Goal: Information Seeking & Learning: Learn about a topic

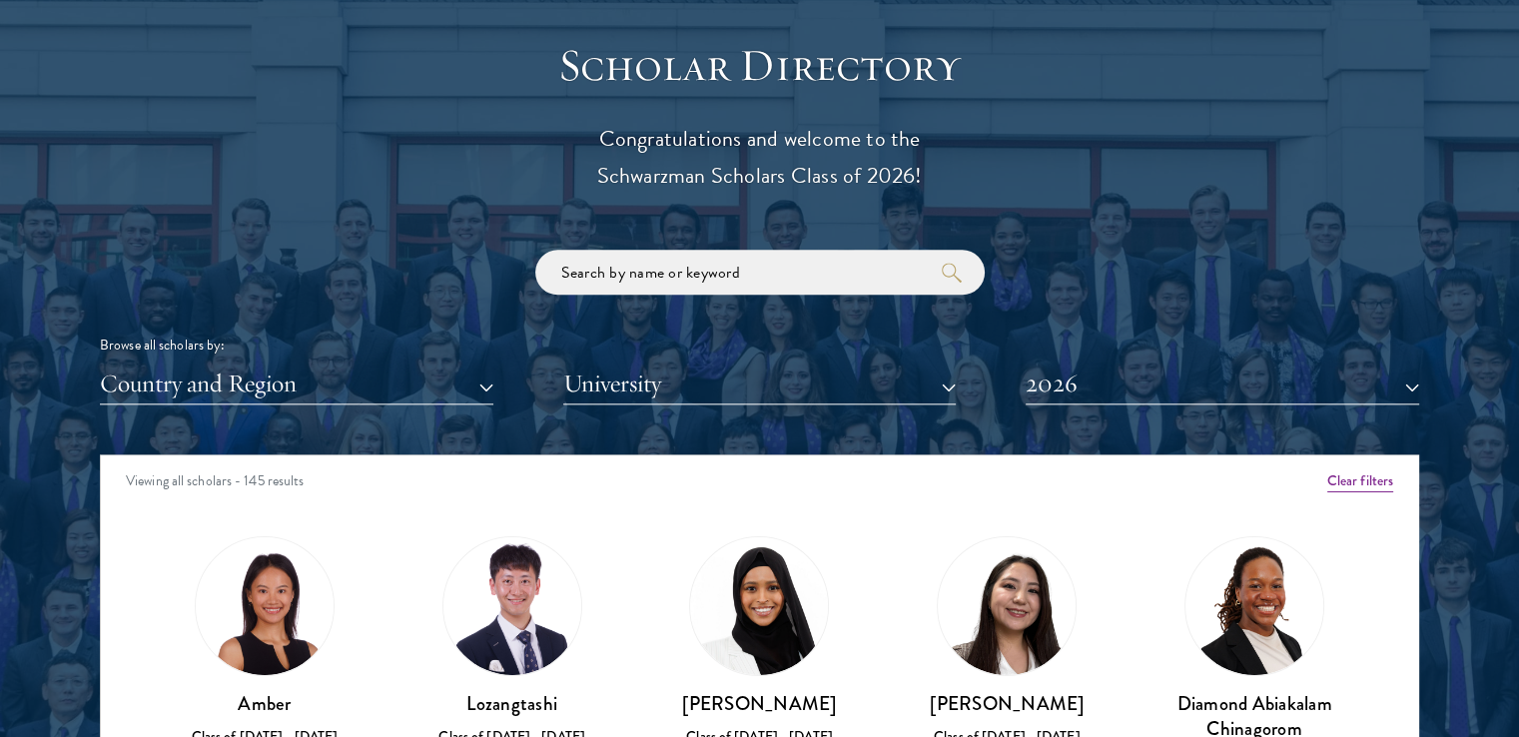
scroll to position [2398, 0]
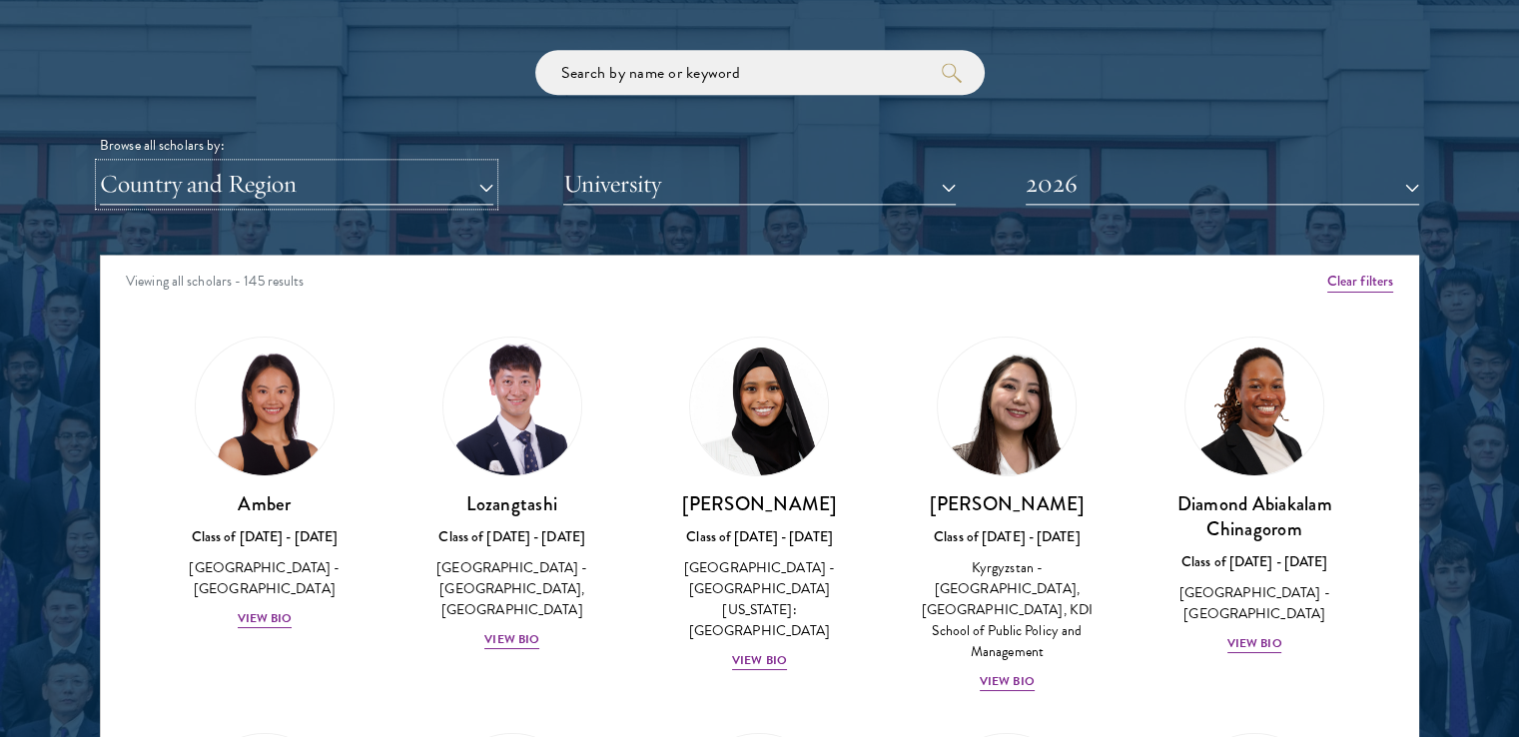
click at [336, 190] on button "Country and Region" at bounding box center [297, 184] width 394 height 41
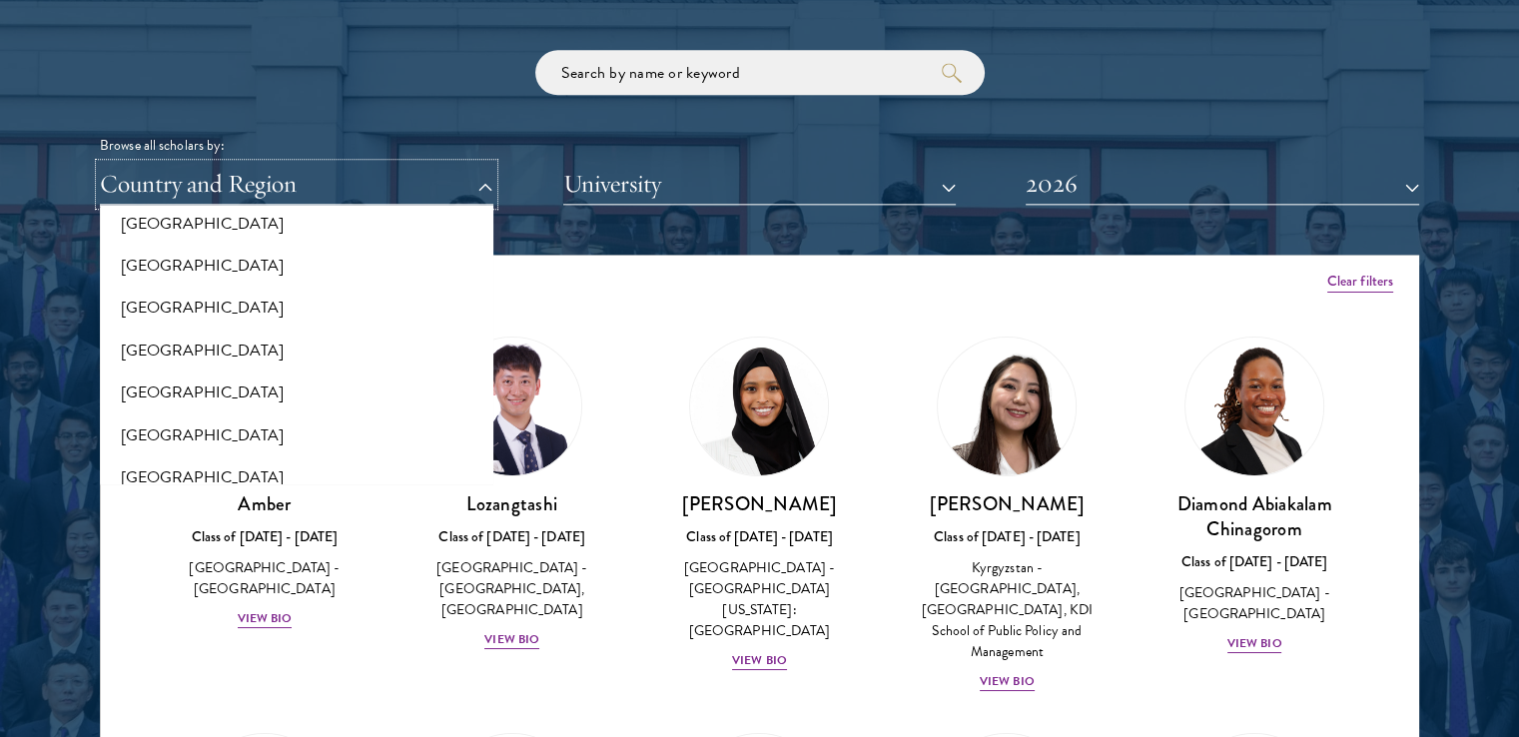
scroll to position [799, 0]
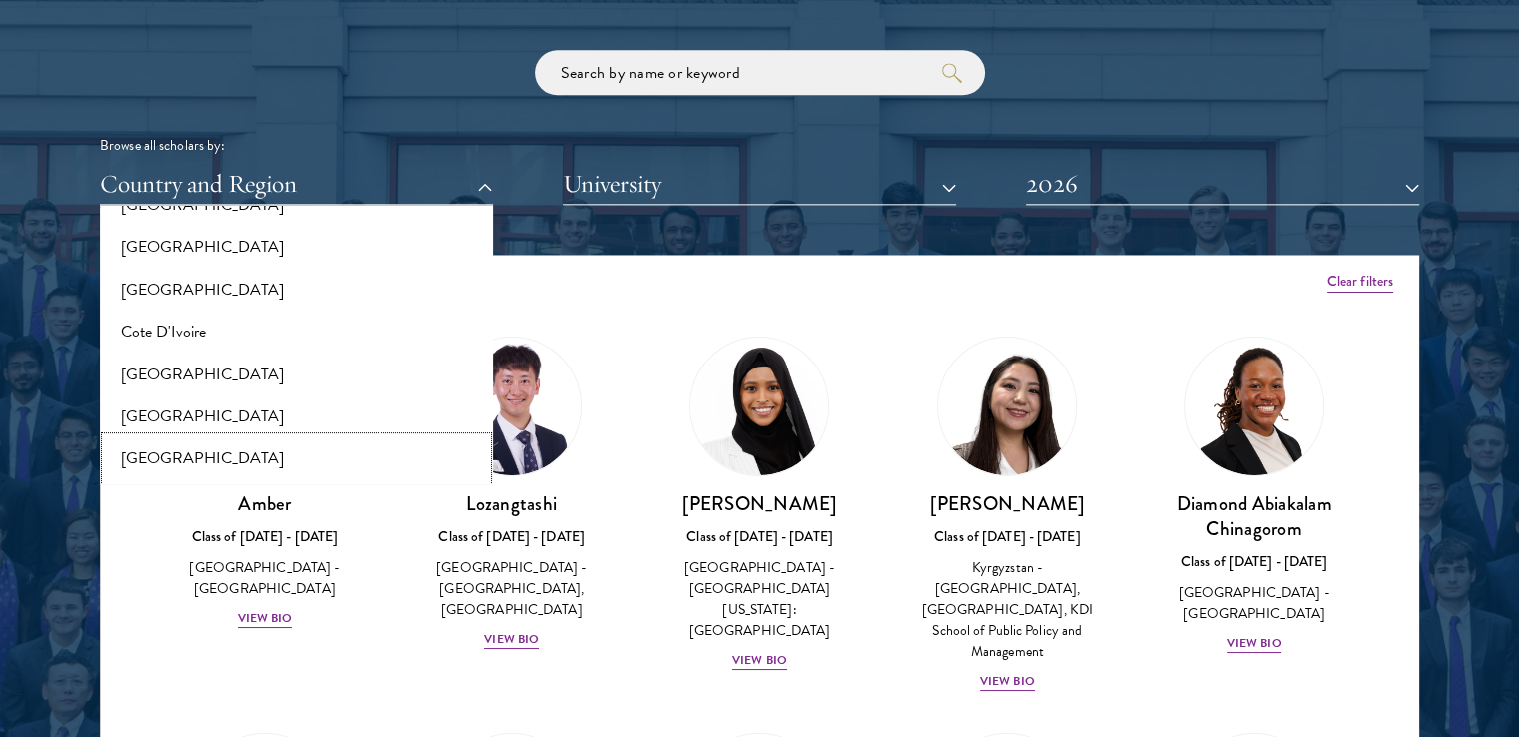
click at [190, 460] on button "[GEOGRAPHIC_DATA]" at bounding box center [297, 459] width 382 height 42
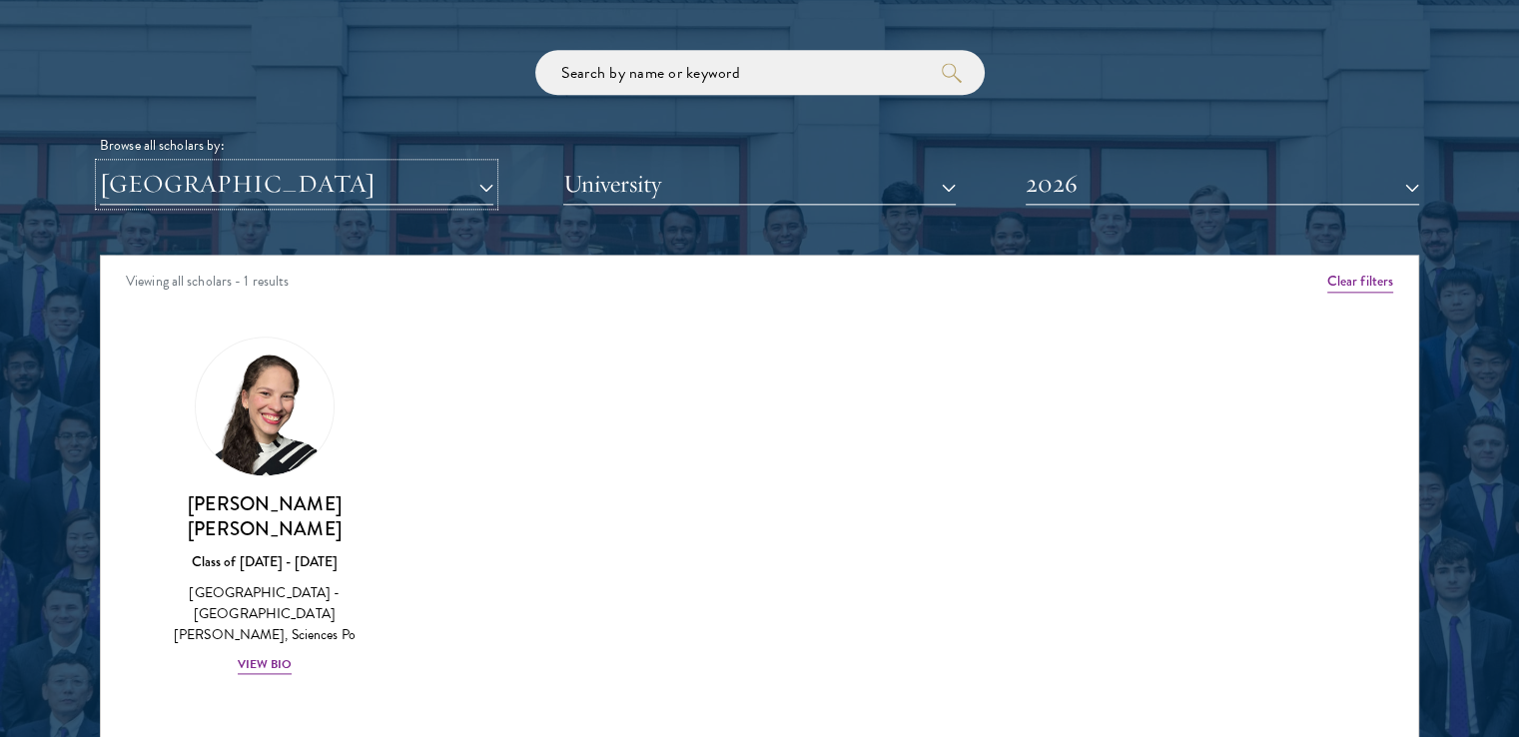
click at [354, 196] on button "[GEOGRAPHIC_DATA]" at bounding box center [297, 184] width 394 height 41
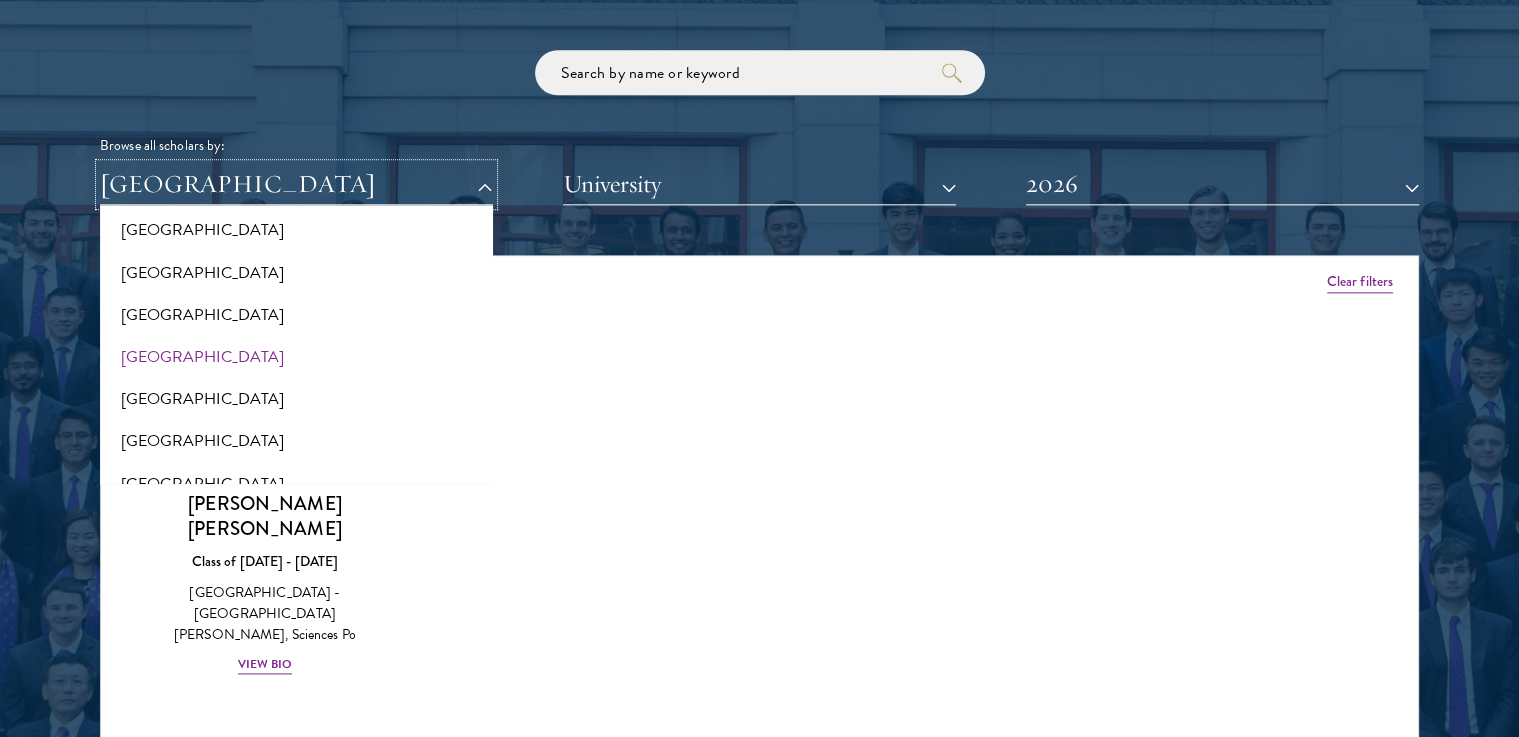
scroll to position [3097, 0]
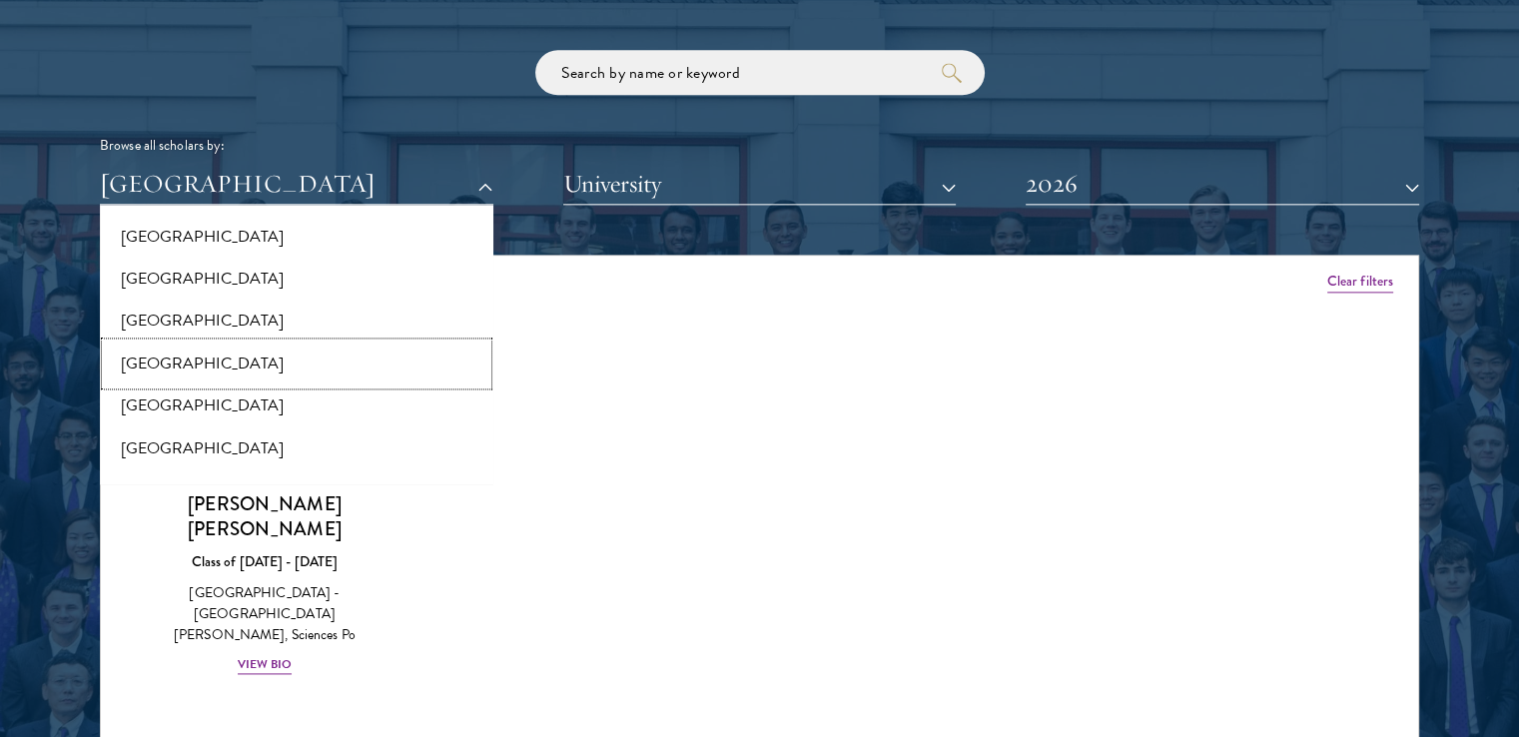
click at [166, 371] on button "[GEOGRAPHIC_DATA]" at bounding box center [297, 364] width 382 height 42
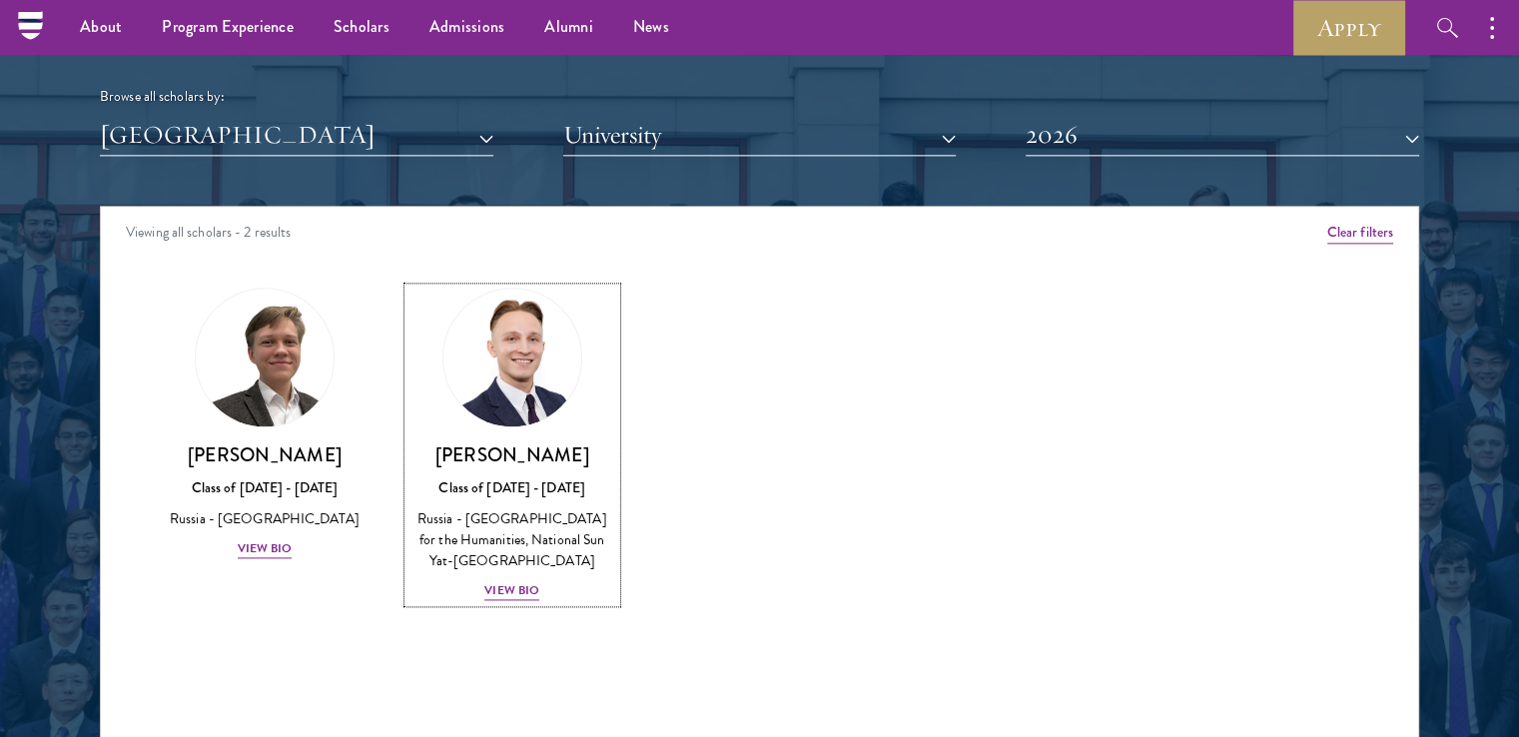
scroll to position [2198, 0]
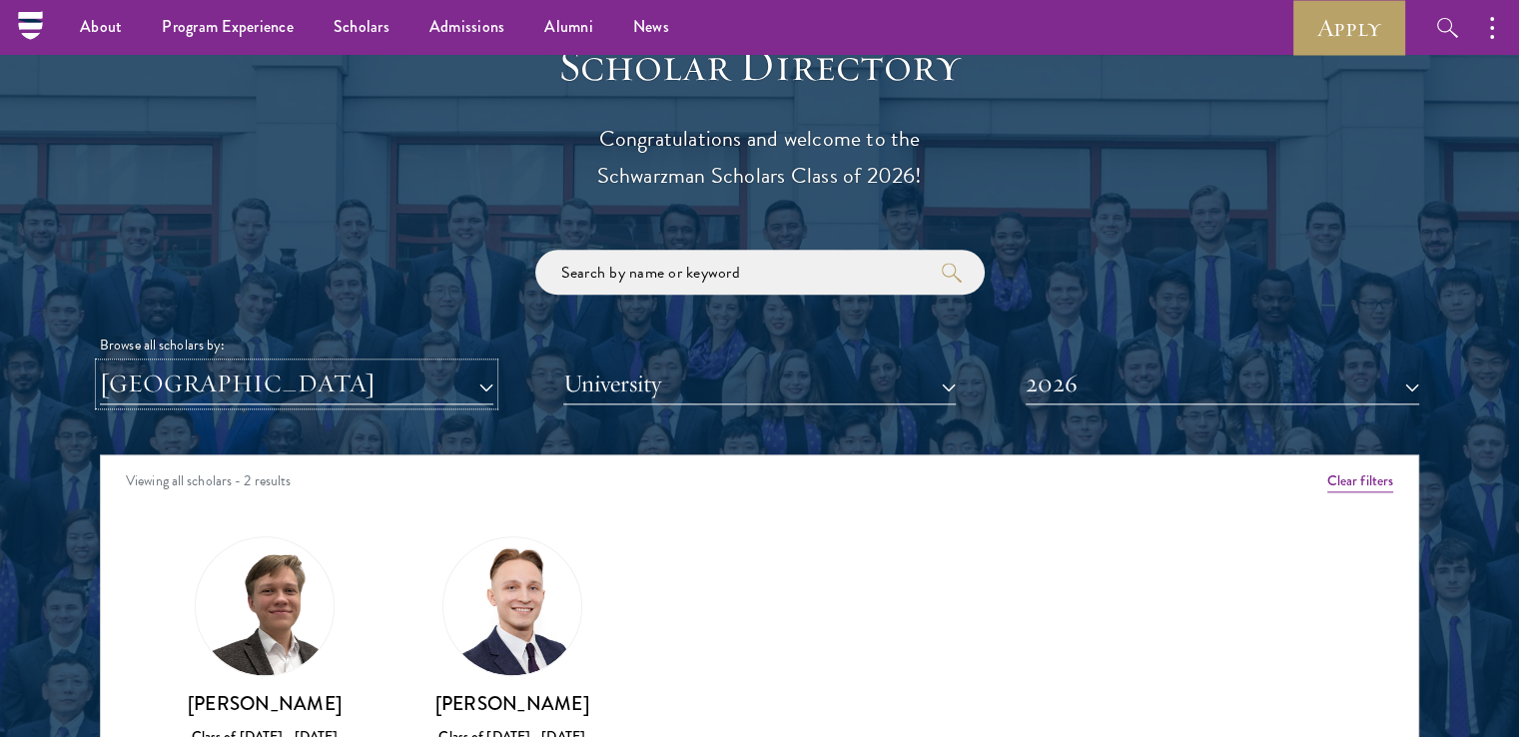
click at [418, 377] on button "[GEOGRAPHIC_DATA]" at bounding box center [297, 384] width 394 height 41
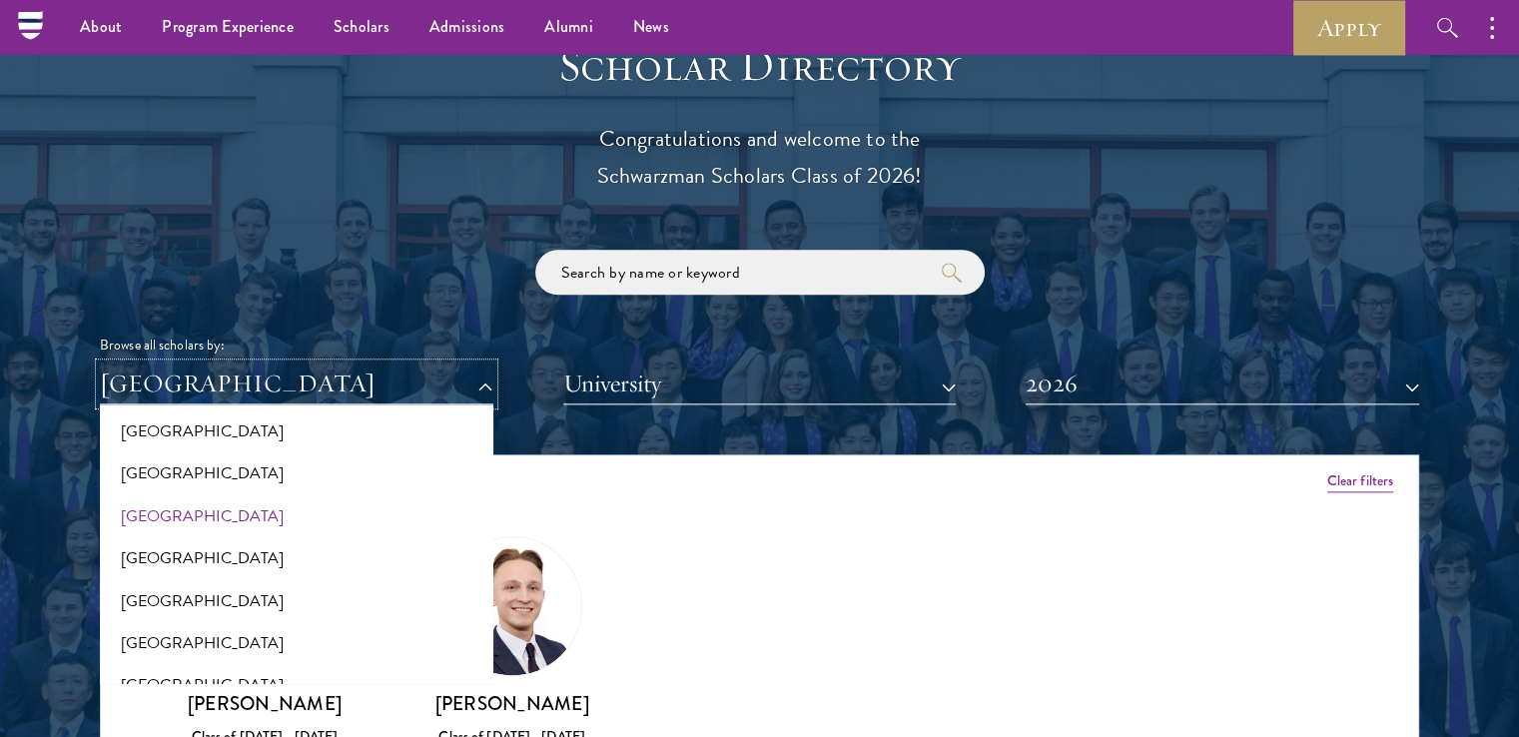
scroll to position [4088, 0]
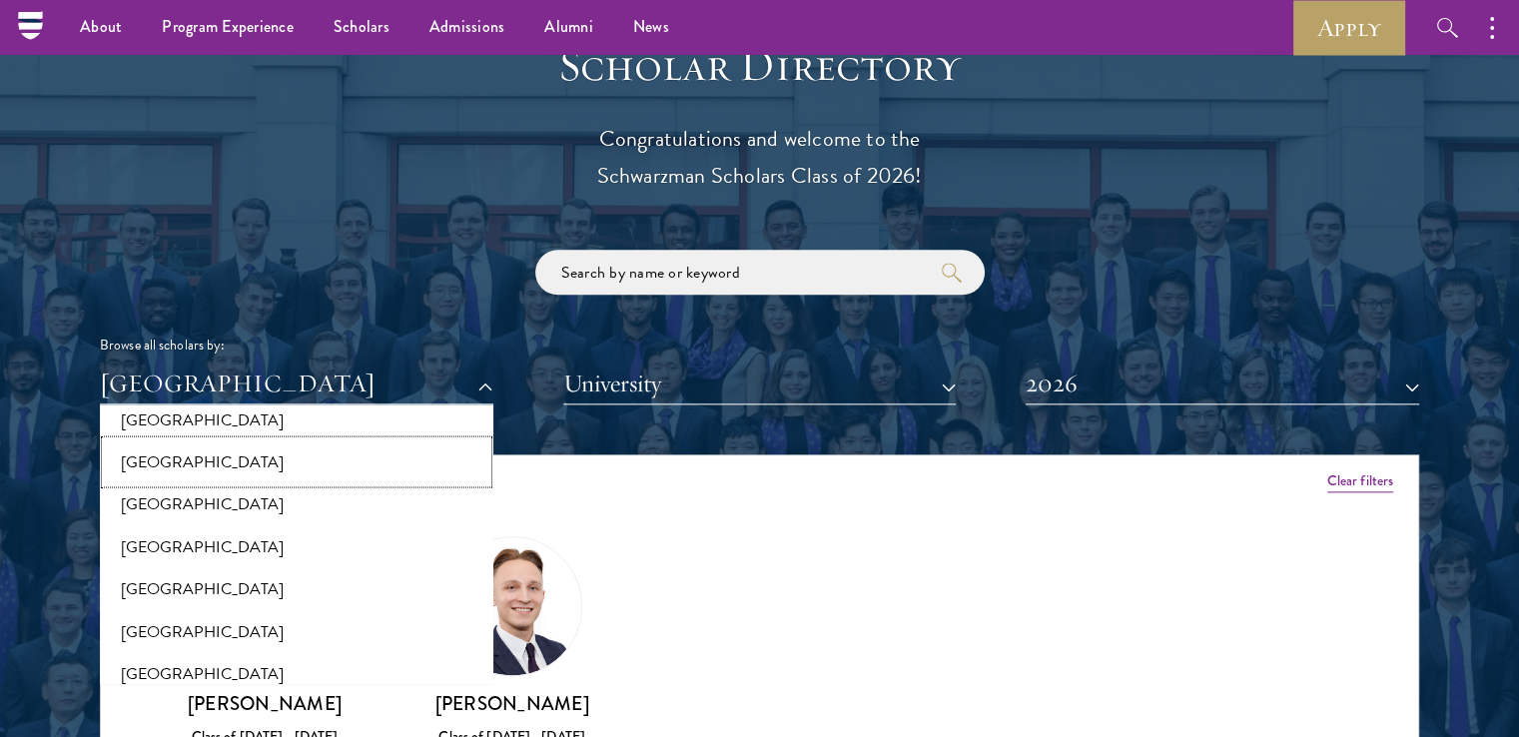
click at [156, 465] on button "[GEOGRAPHIC_DATA]" at bounding box center [297, 462] width 382 height 42
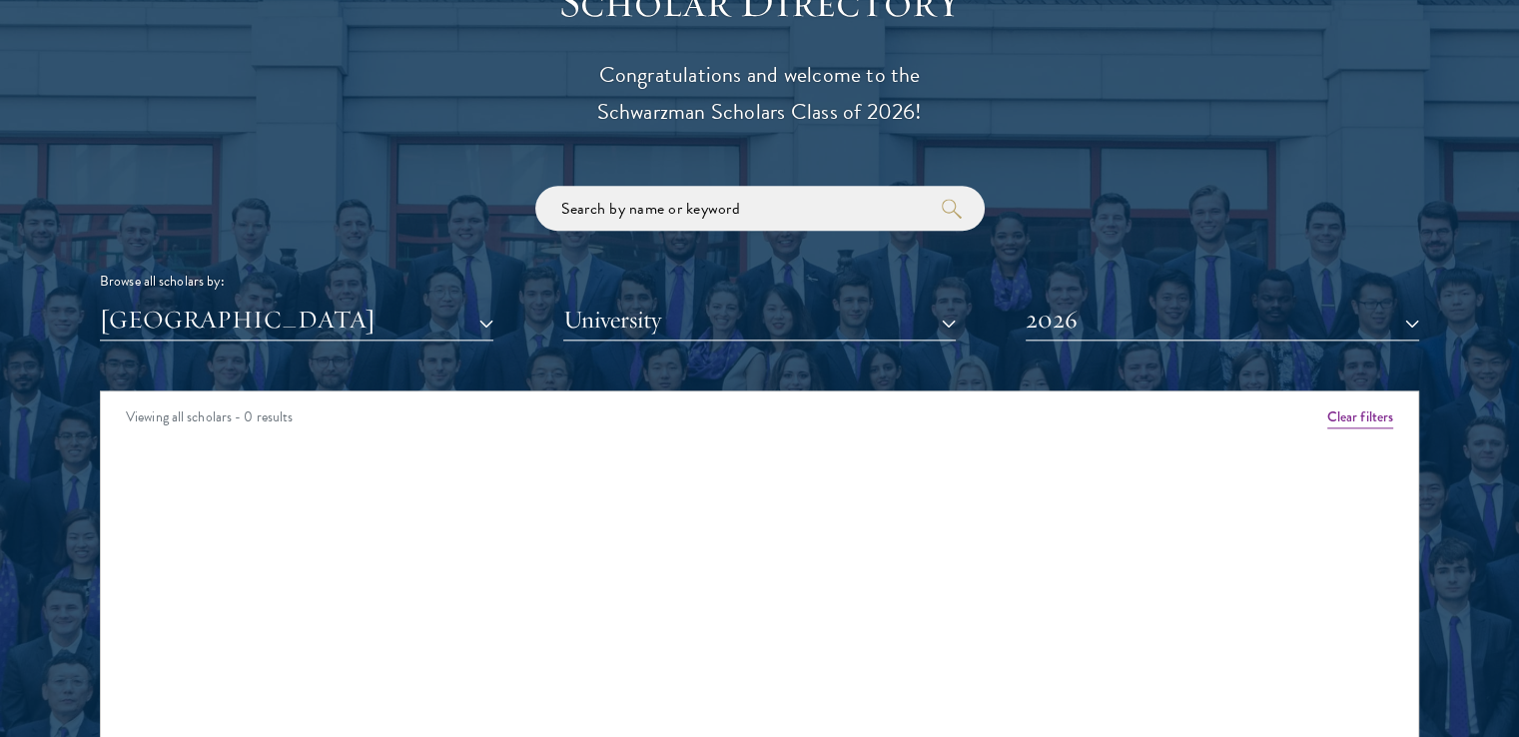
scroll to position [2298, 0]
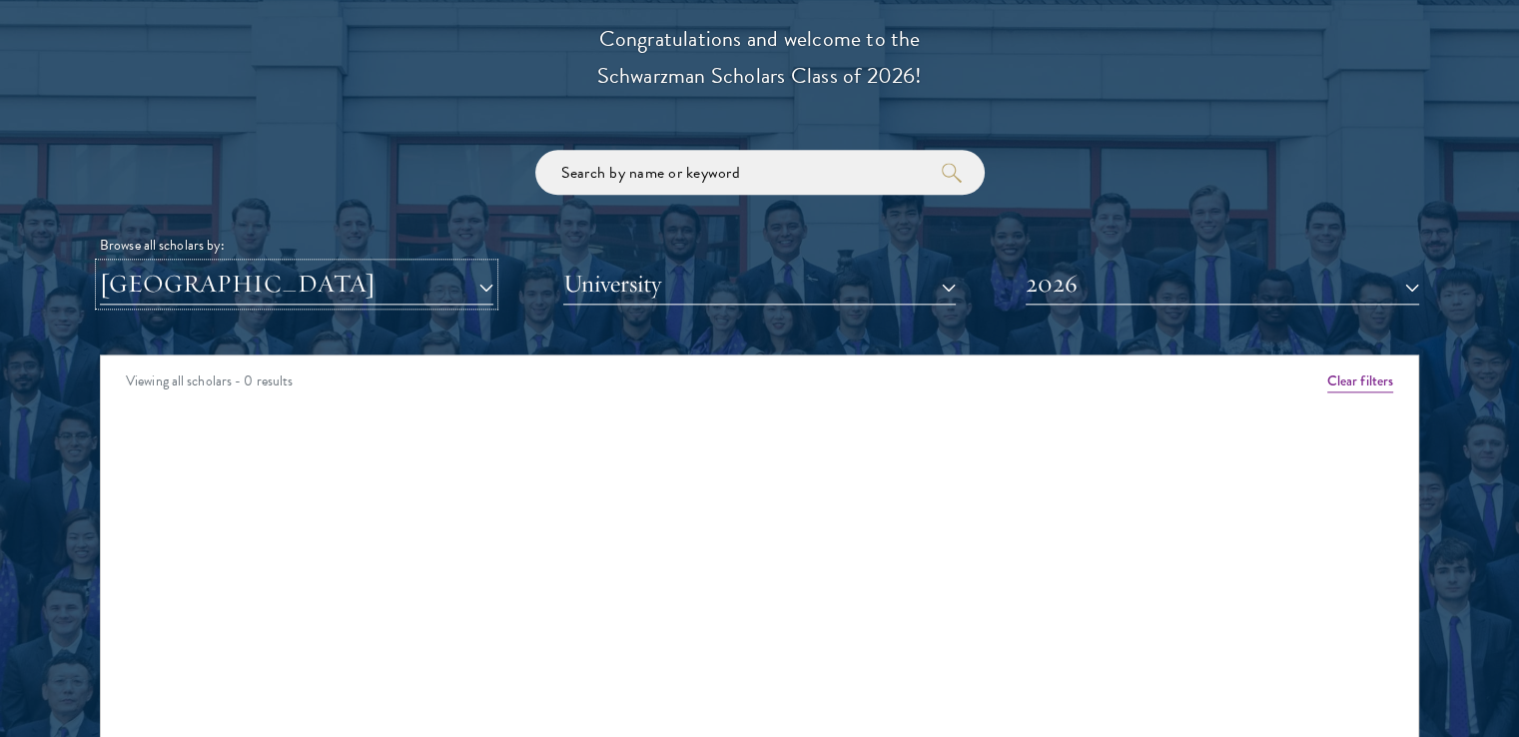
click at [246, 277] on button "[GEOGRAPHIC_DATA]" at bounding box center [297, 284] width 394 height 41
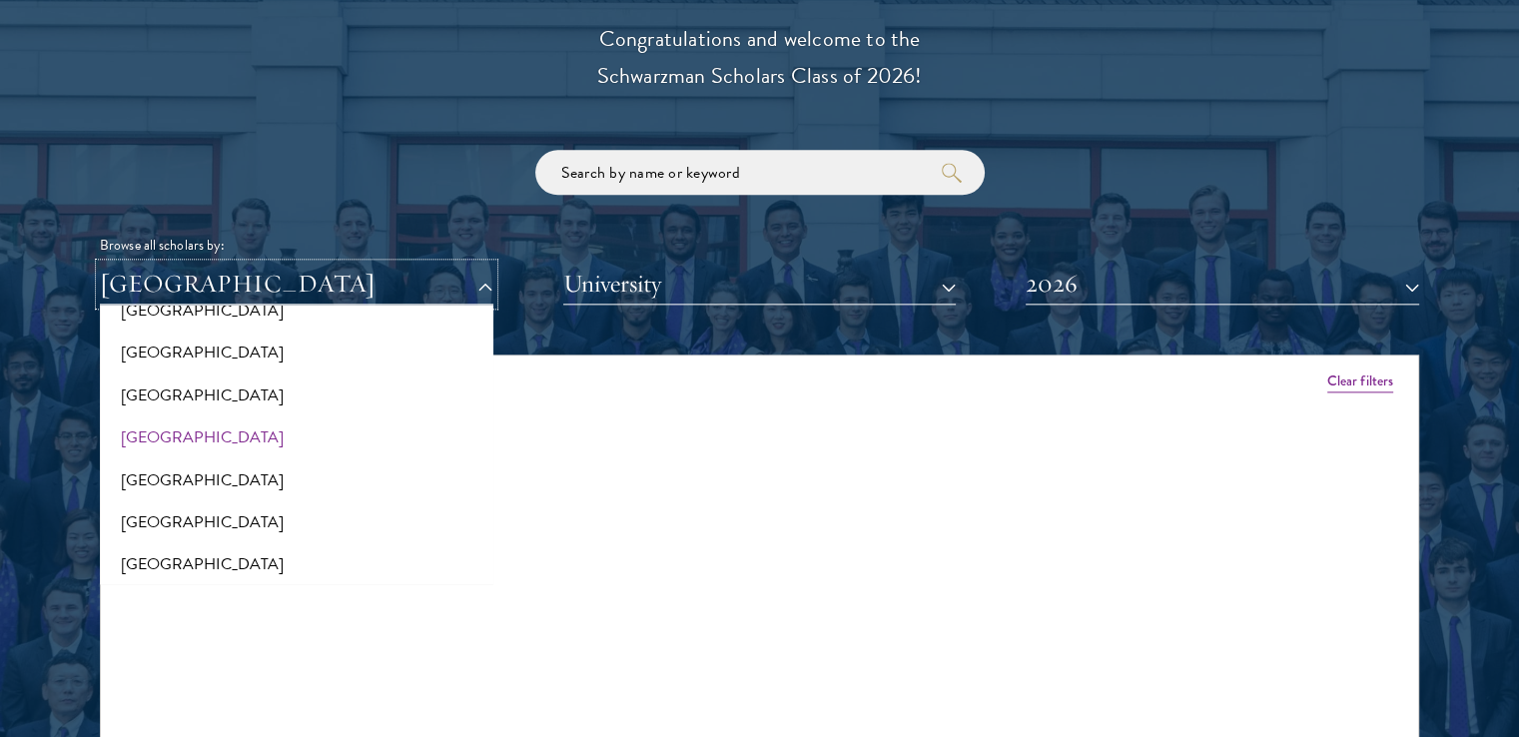
scroll to position [4188, 0]
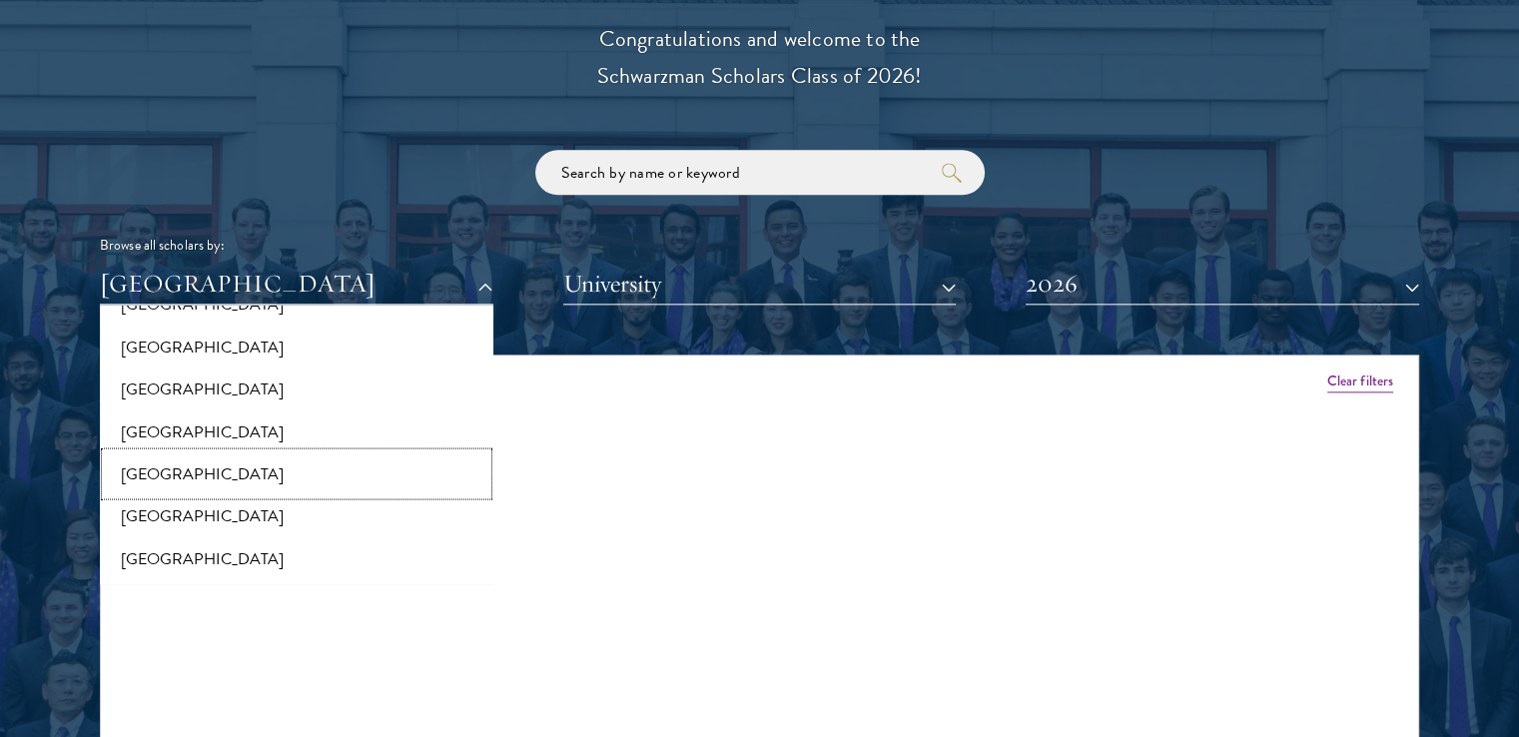
click at [208, 474] on button "[GEOGRAPHIC_DATA]" at bounding box center [297, 474] width 382 height 42
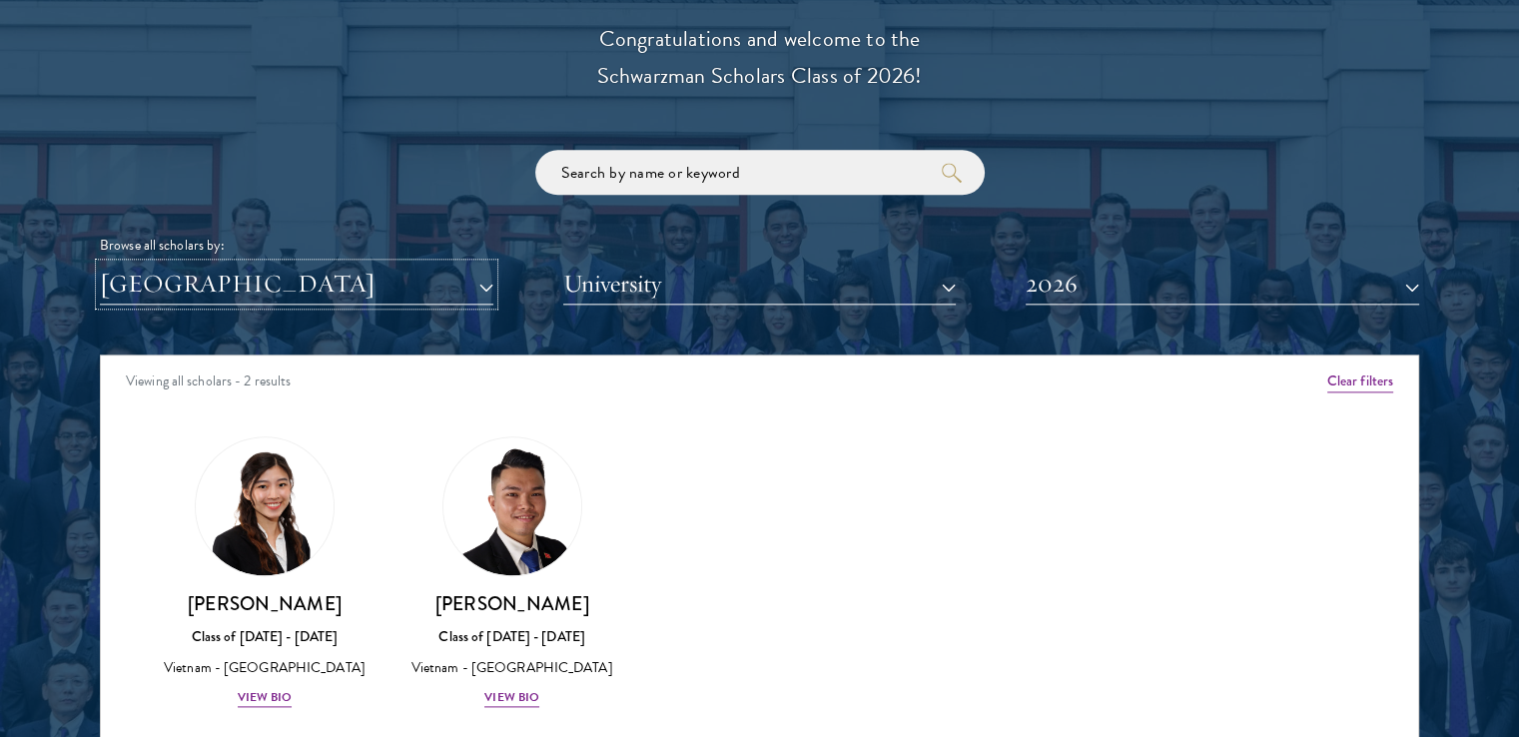
click at [200, 297] on button "[GEOGRAPHIC_DATA]" at bounding box center [297, 284] width 394 height 41
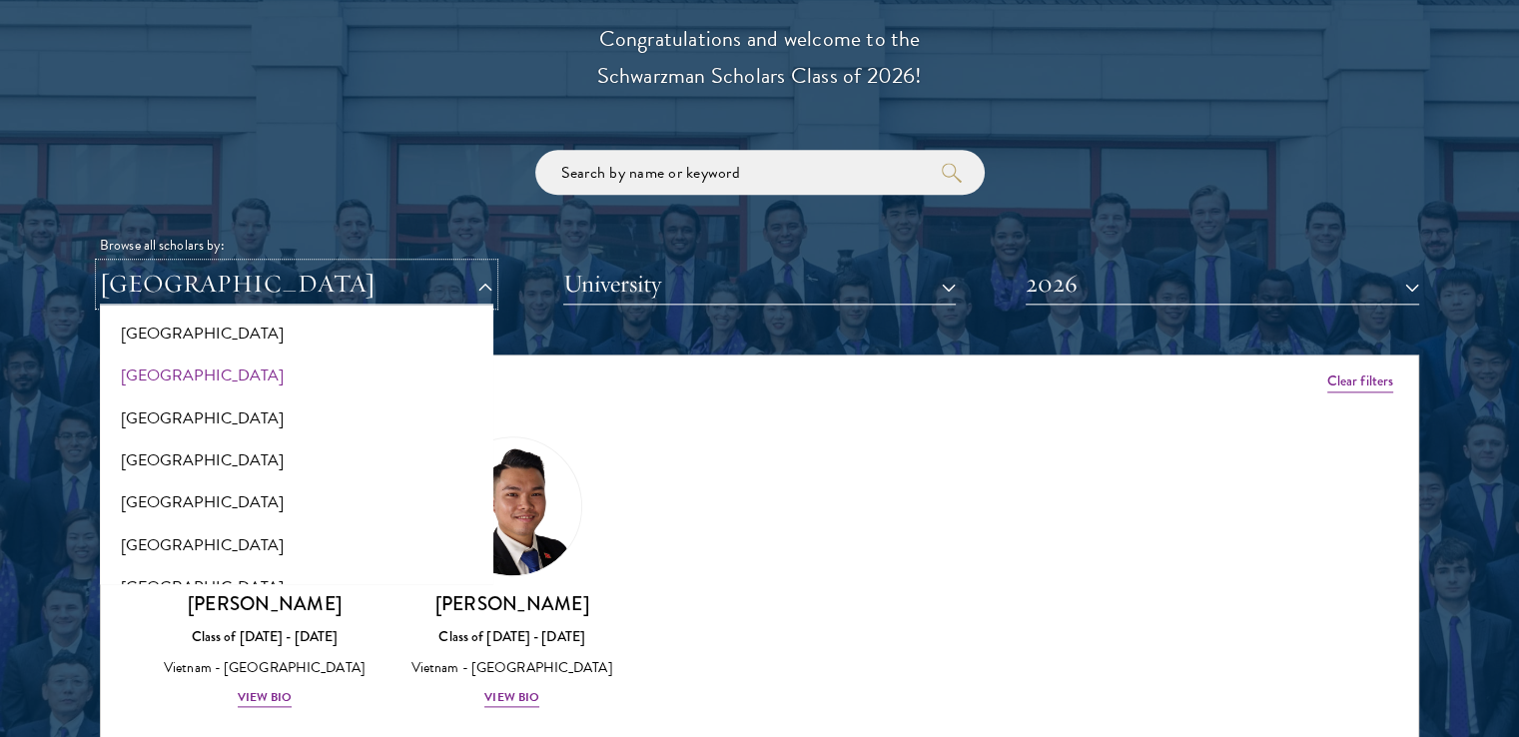
scroll to position [2989, 0]
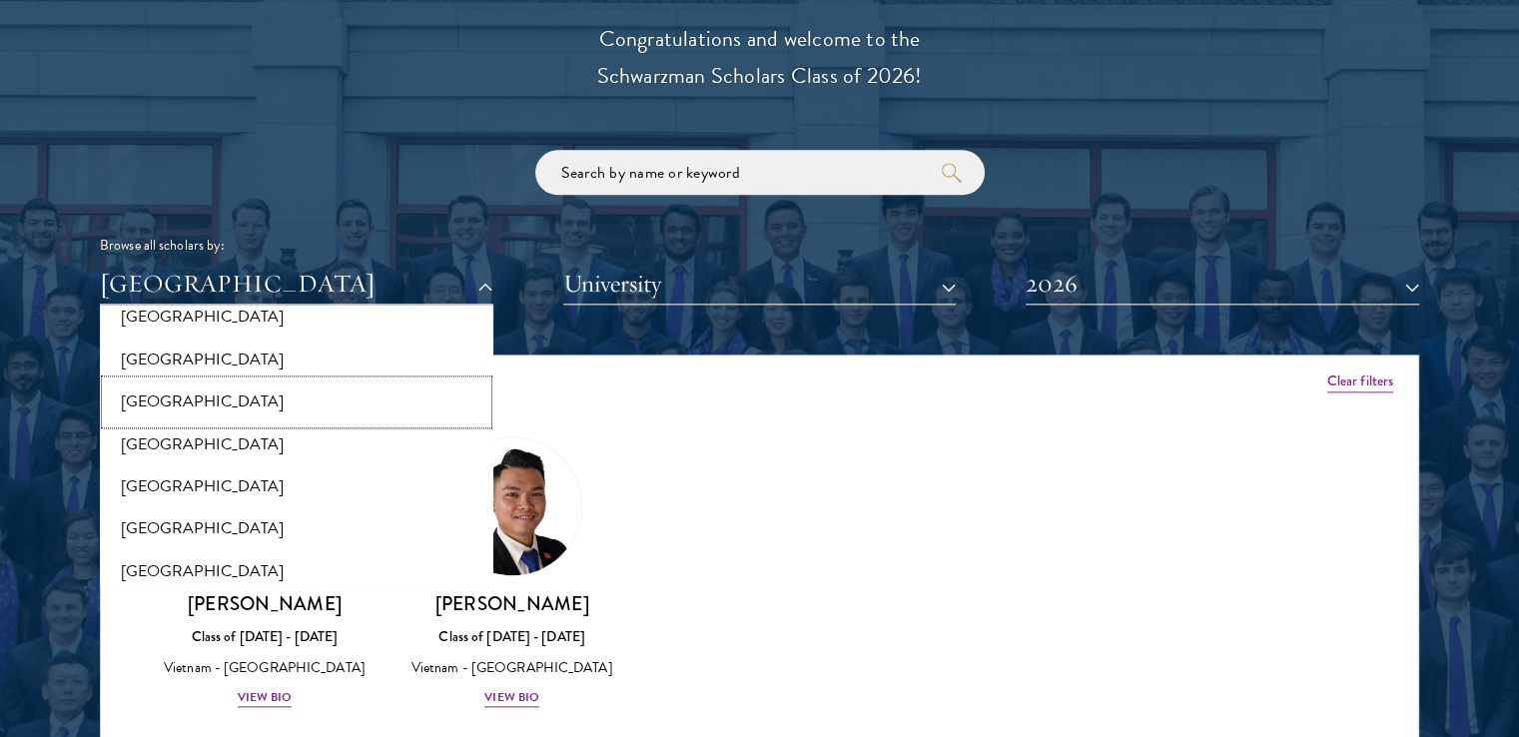
click at [135, 405] on button "[GEOGRAPHIC_DATA]" at bounding box center [297, 402] width 382 height 42
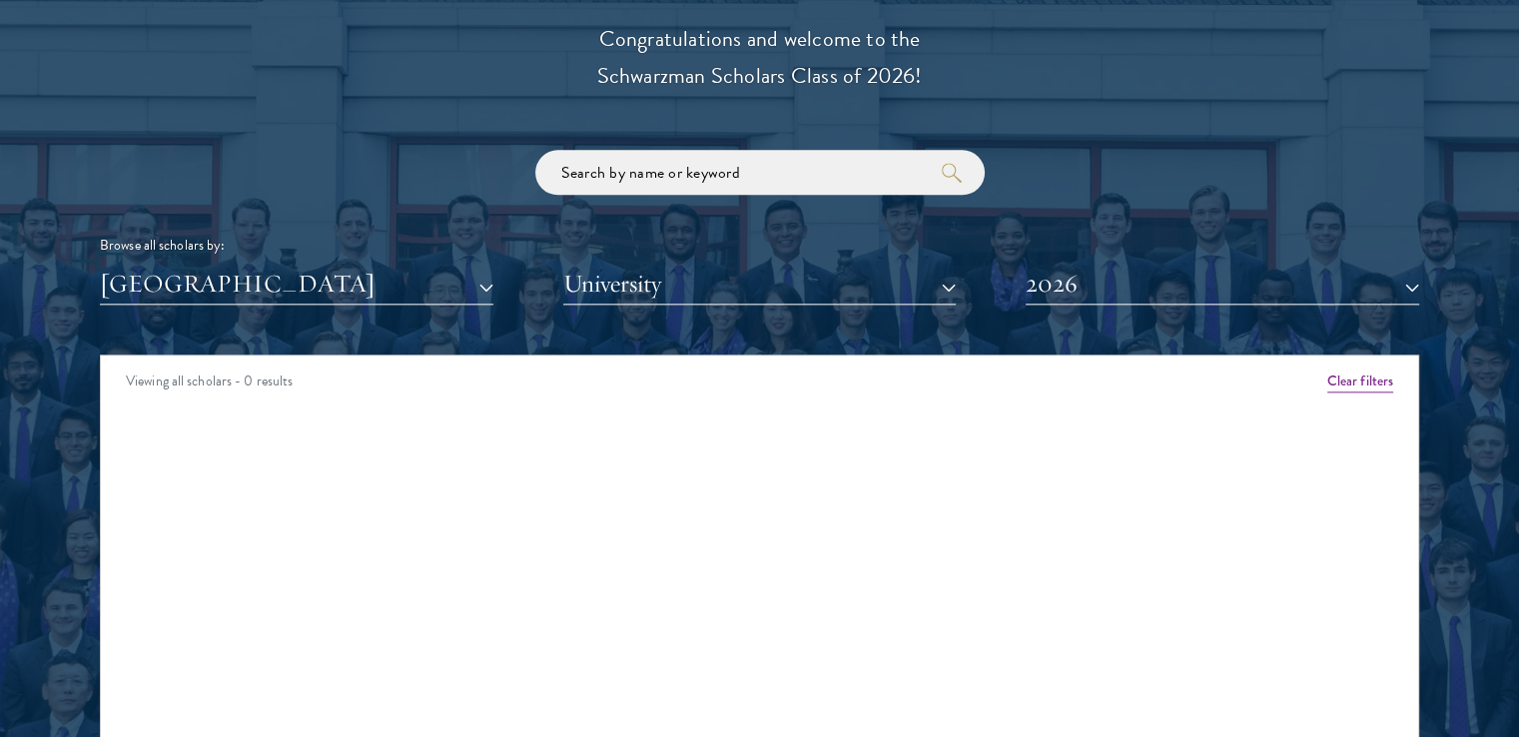
click at [168, 312] on div "Scholar Directory Congratulations and welcome to the Schwarzman Scholars Class …" at bounding box center [760, 446] width 1320 height 1016
click at [167, 293] on button "[GEOGRAPHIC_DATA]" at bounding box center [297, 284] width 394 height 41
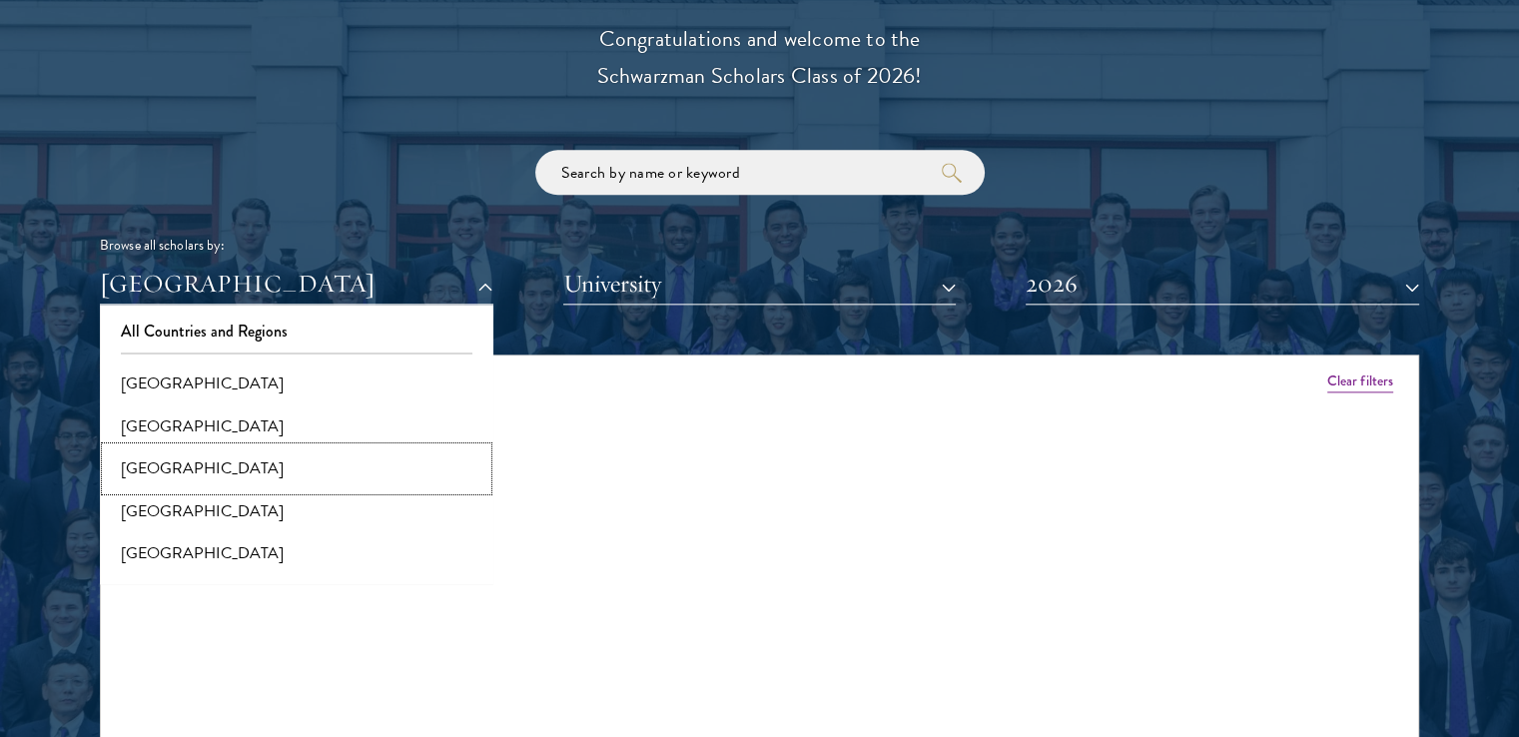
click at [155, 465] on button "[GEOGRAPHIC_DATA]" at bounding box center [297, 469] width 382 height 42
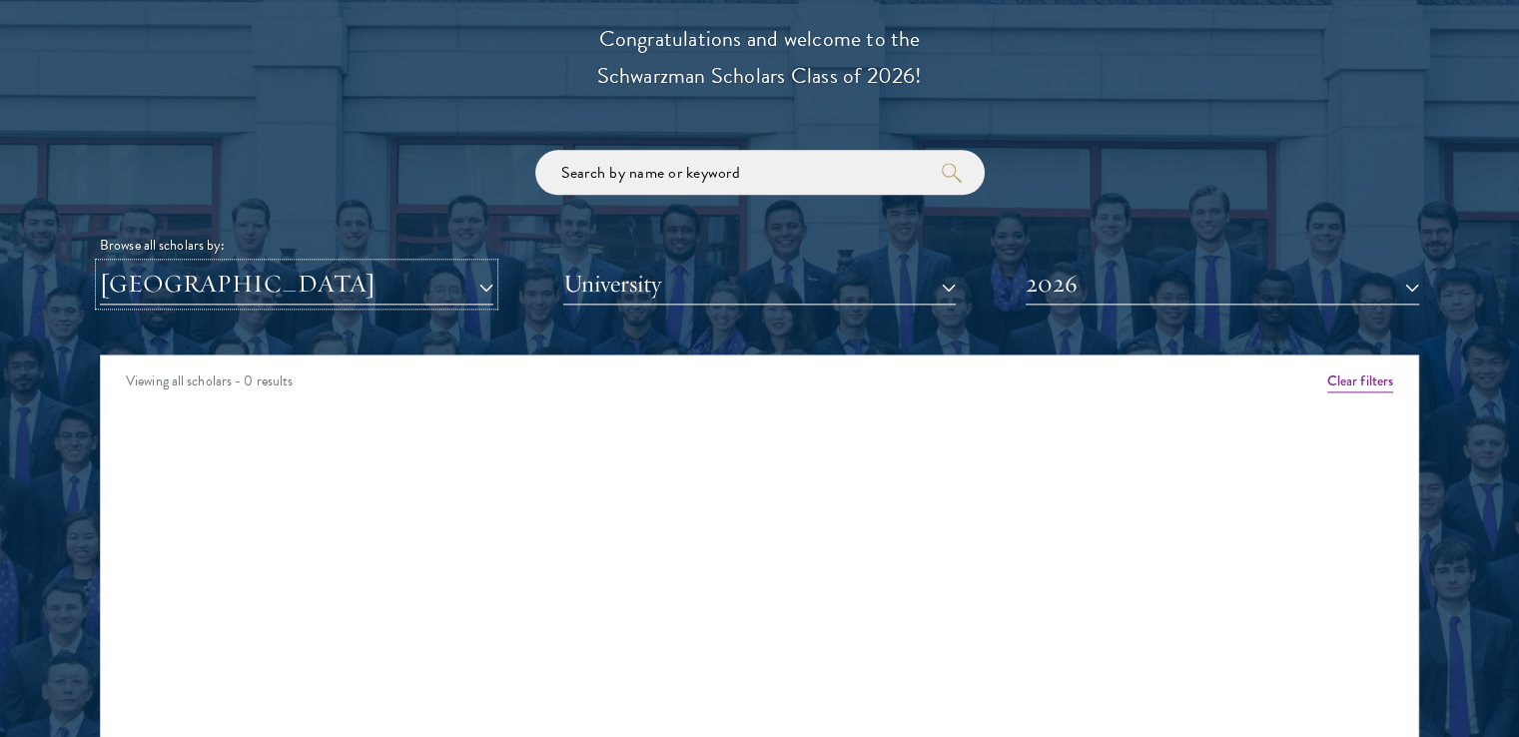
click at [216, 265] on button "[GEOGRAPHIC_DATA]" at bounding box center [297, 284] width 394 height 41
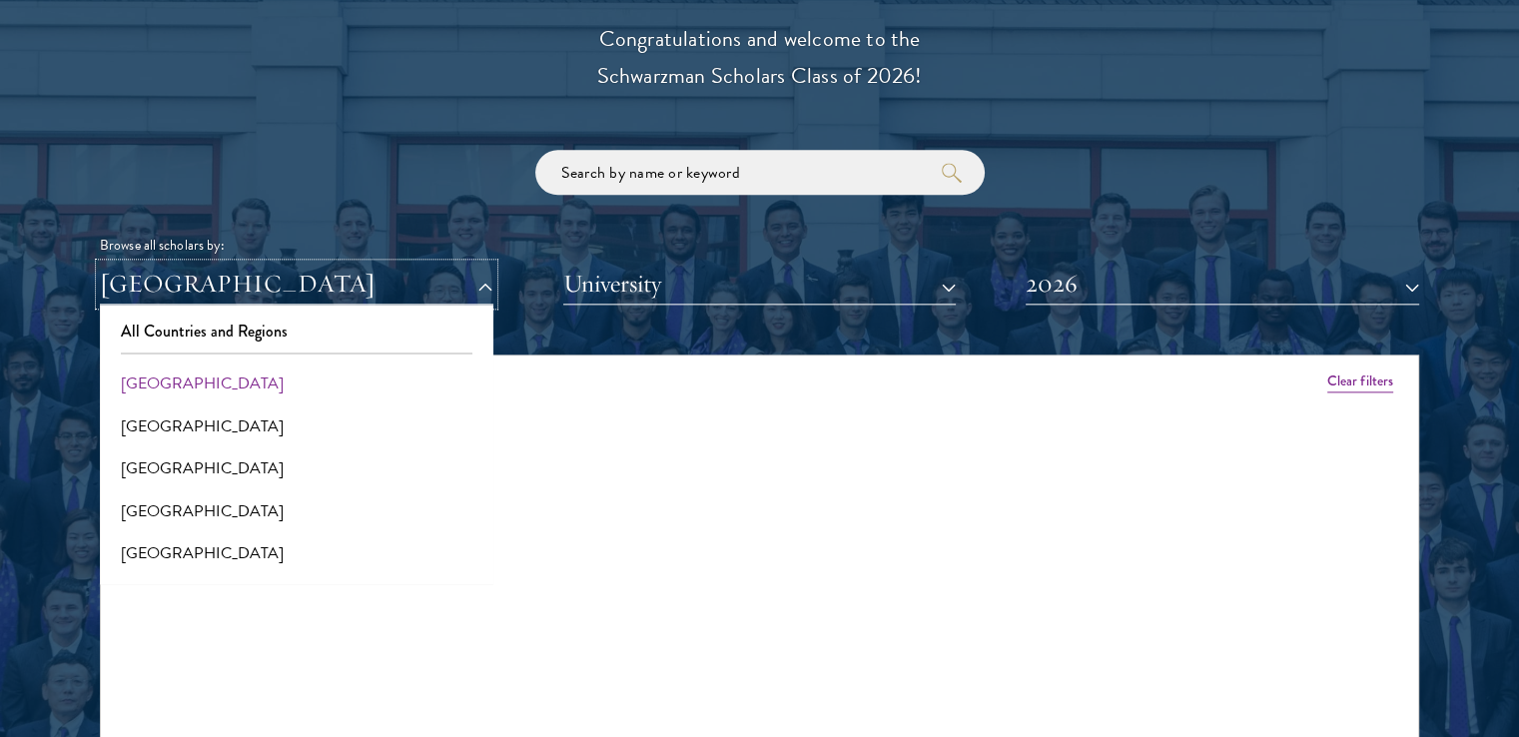
scroll to position [200, 0]
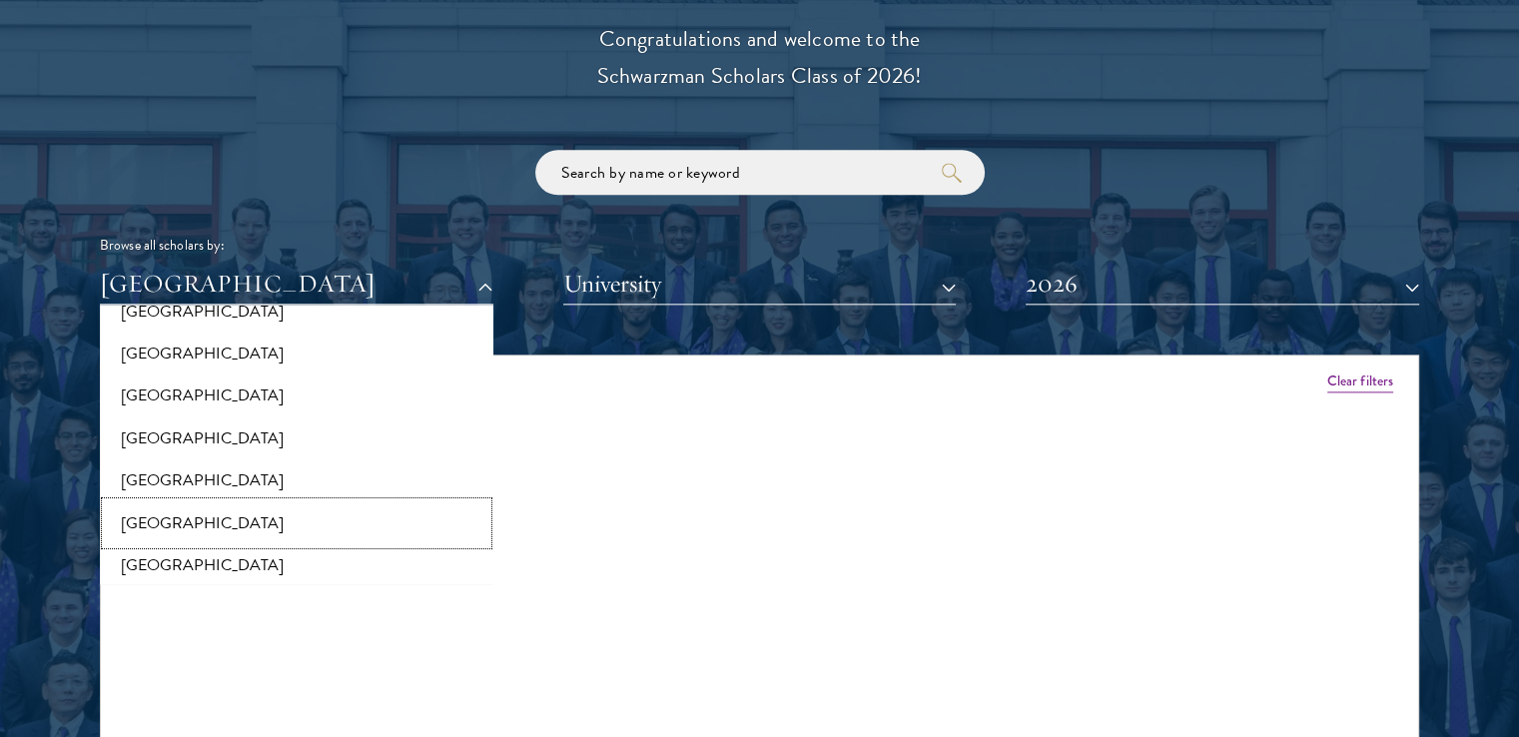
click at [153, 535] on button "[GEOGRAPHIC_DATA]" at bounding box center [297, 523] width 382 height 42
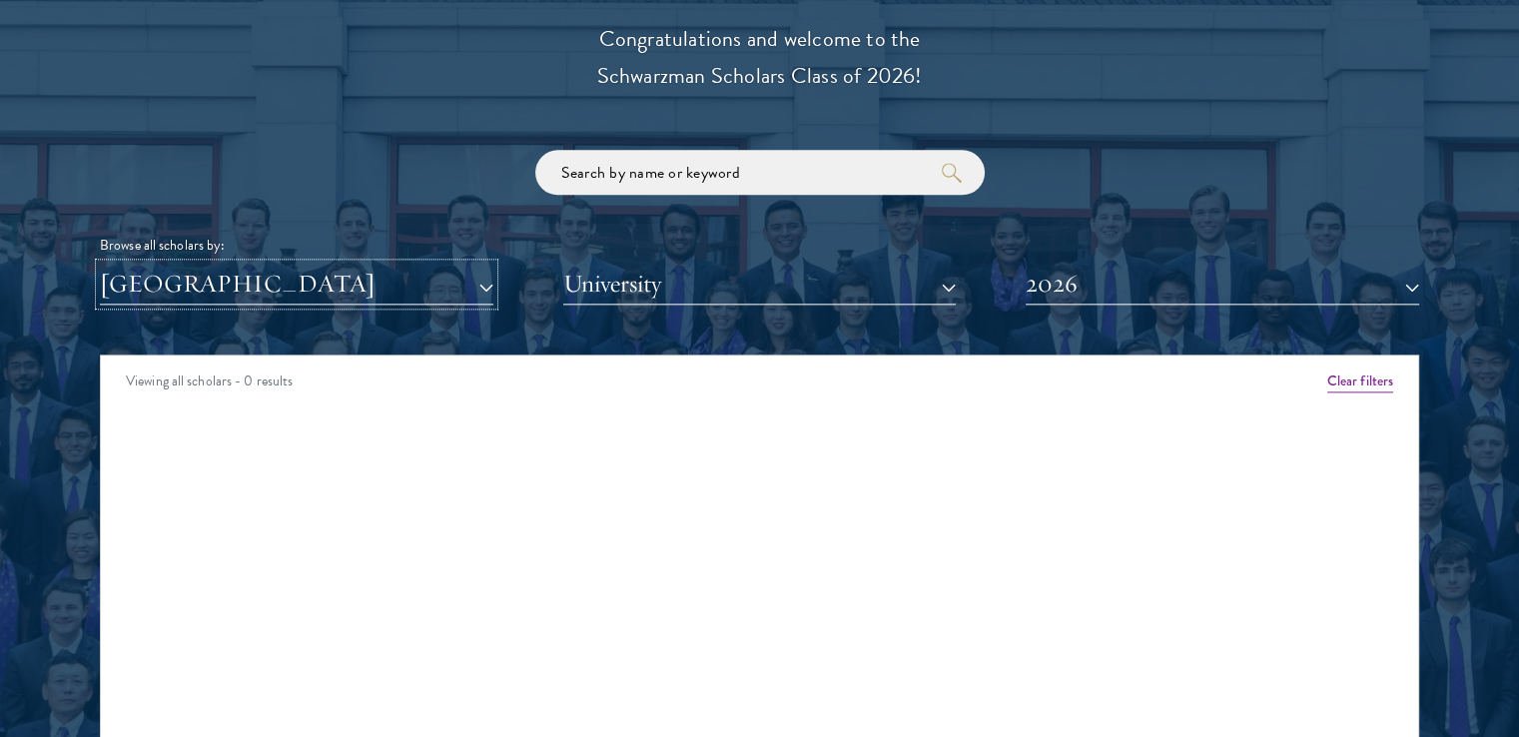
click at [196, 296] on button "[GEOGRAPHIC_DATA]" at bounding box center [297, 284] width 394 height 41
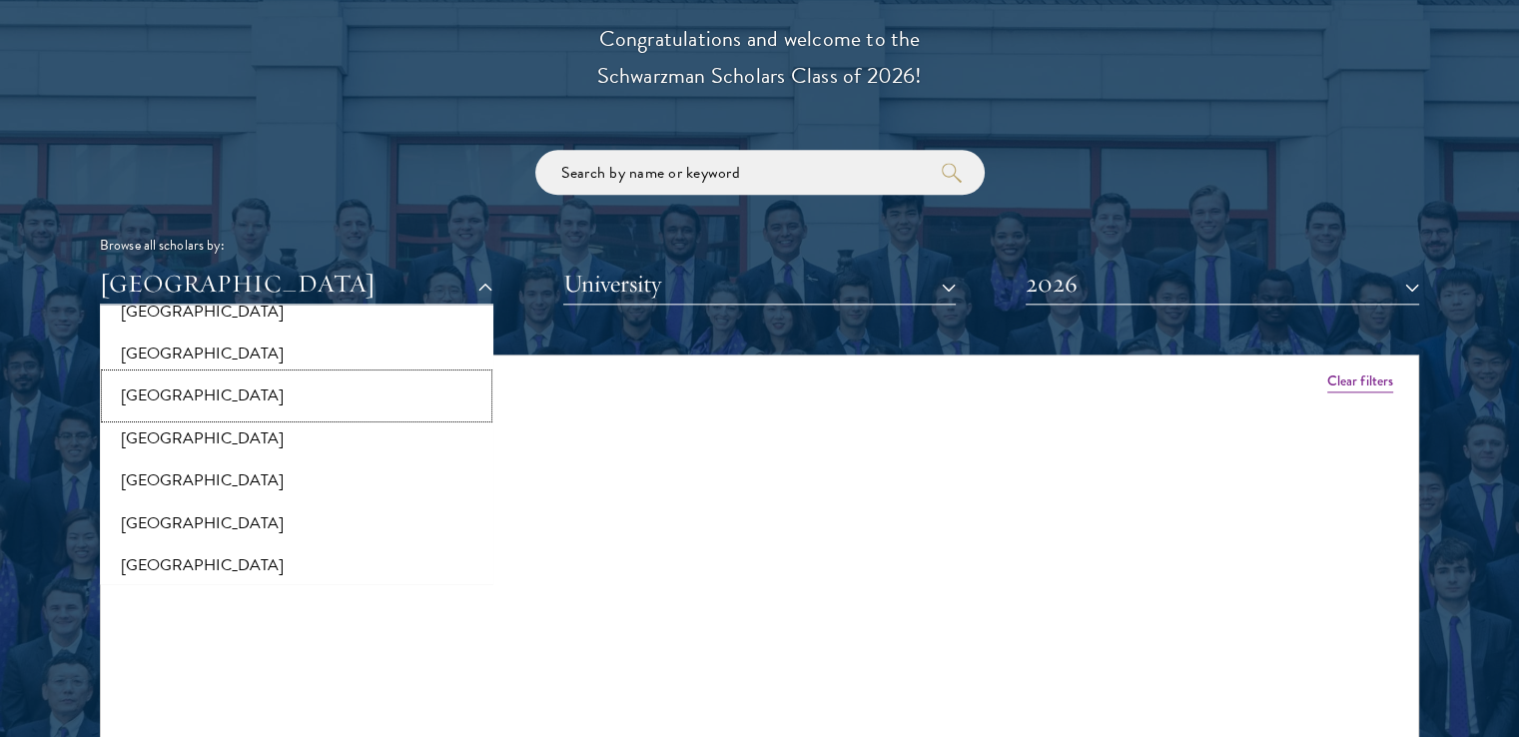
click at [186, 393] on button "[GEOGRAPHIC_DATA]" at bounding box center [297, 396] width 382 height 42
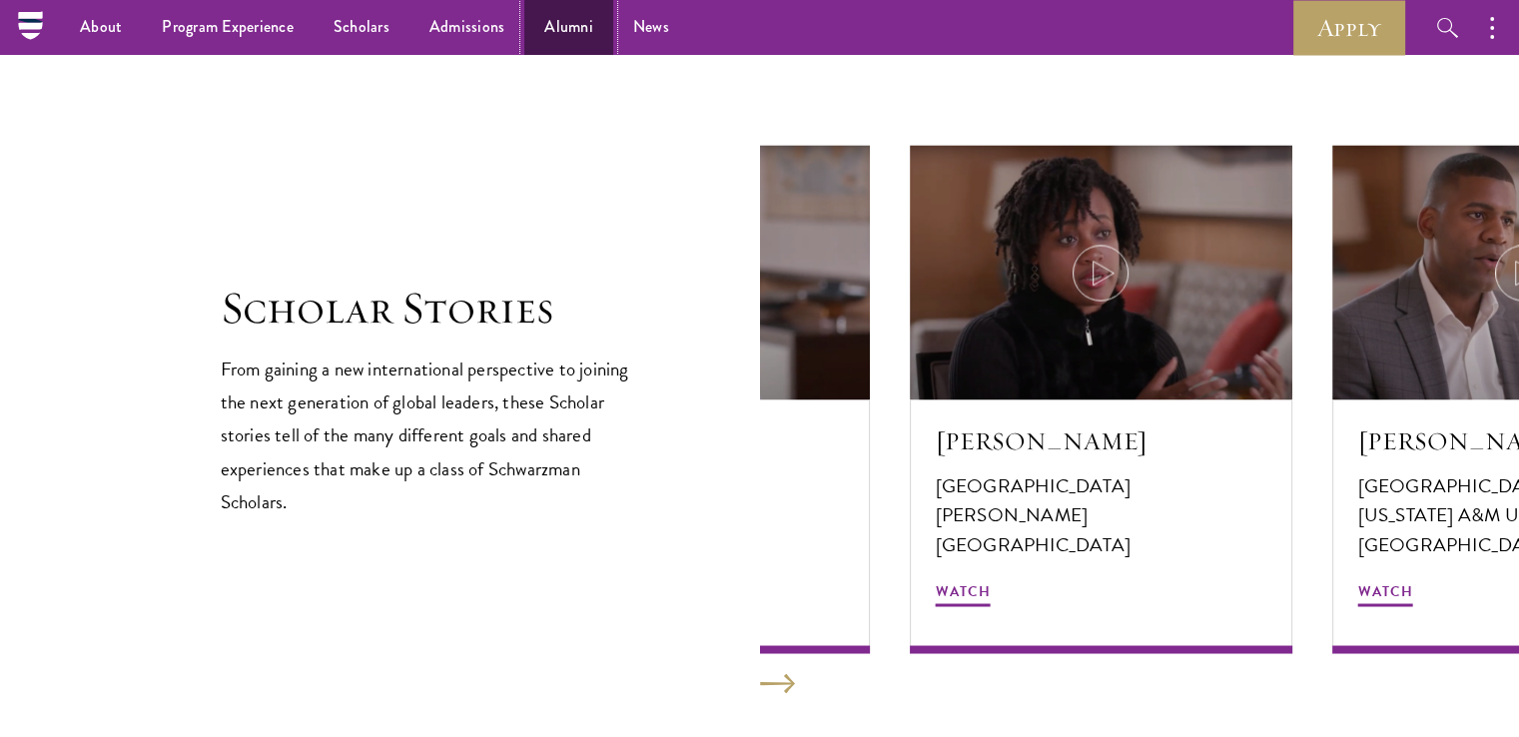
scroll to position [3297, 0]
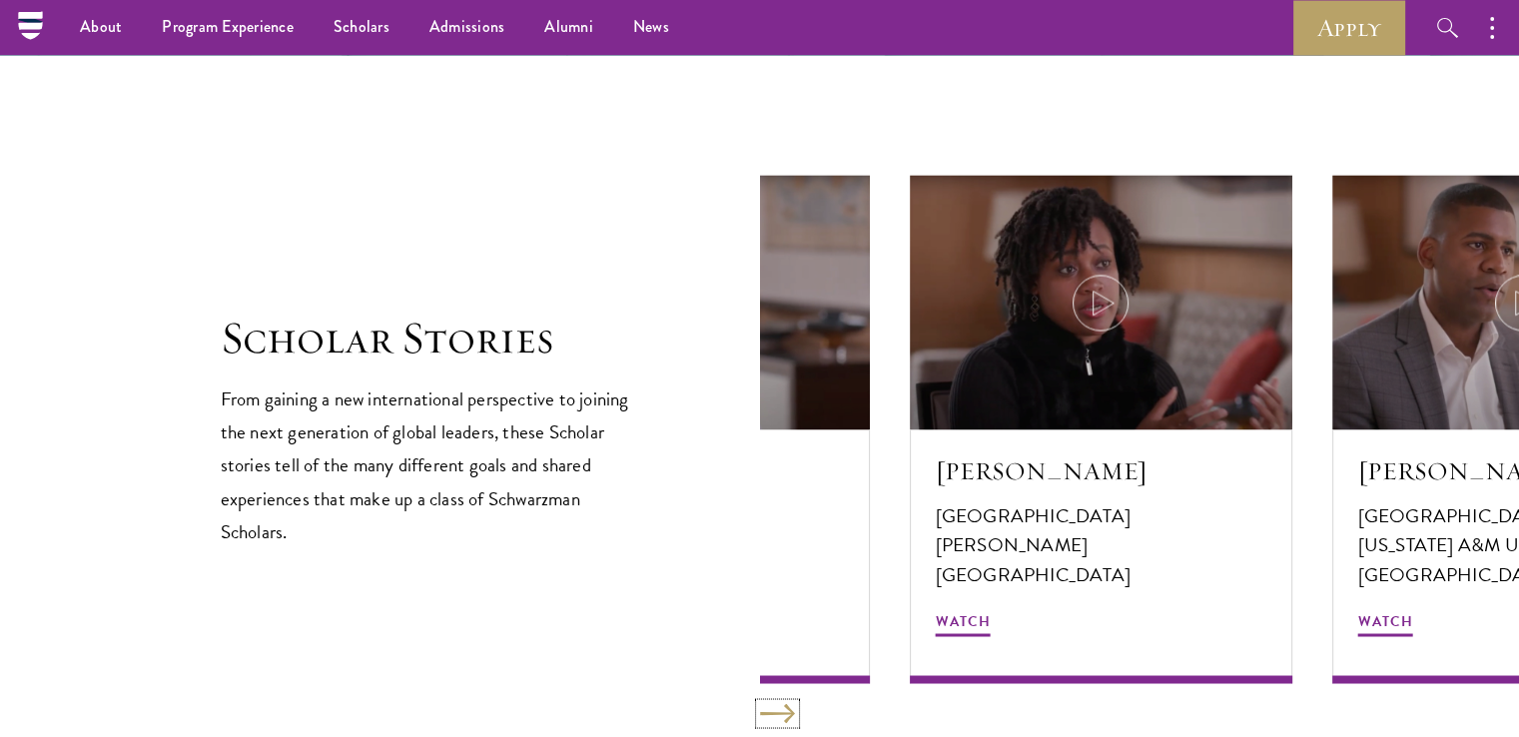
click at [772, 704] on button at bounding box center [777, 713] width 35 height 20
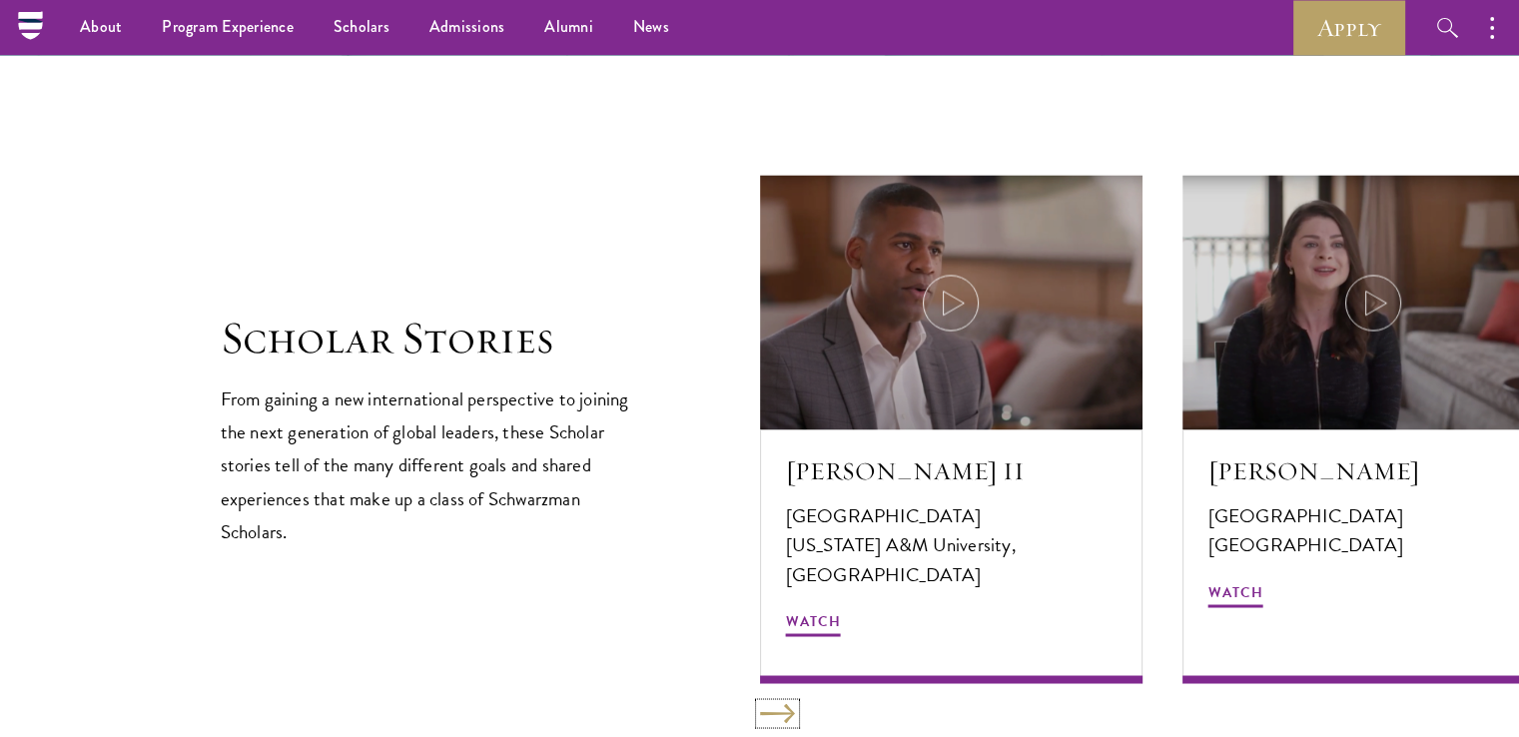
click at [772, 704] on button at bounding box center [777, 713] width 35 height 20
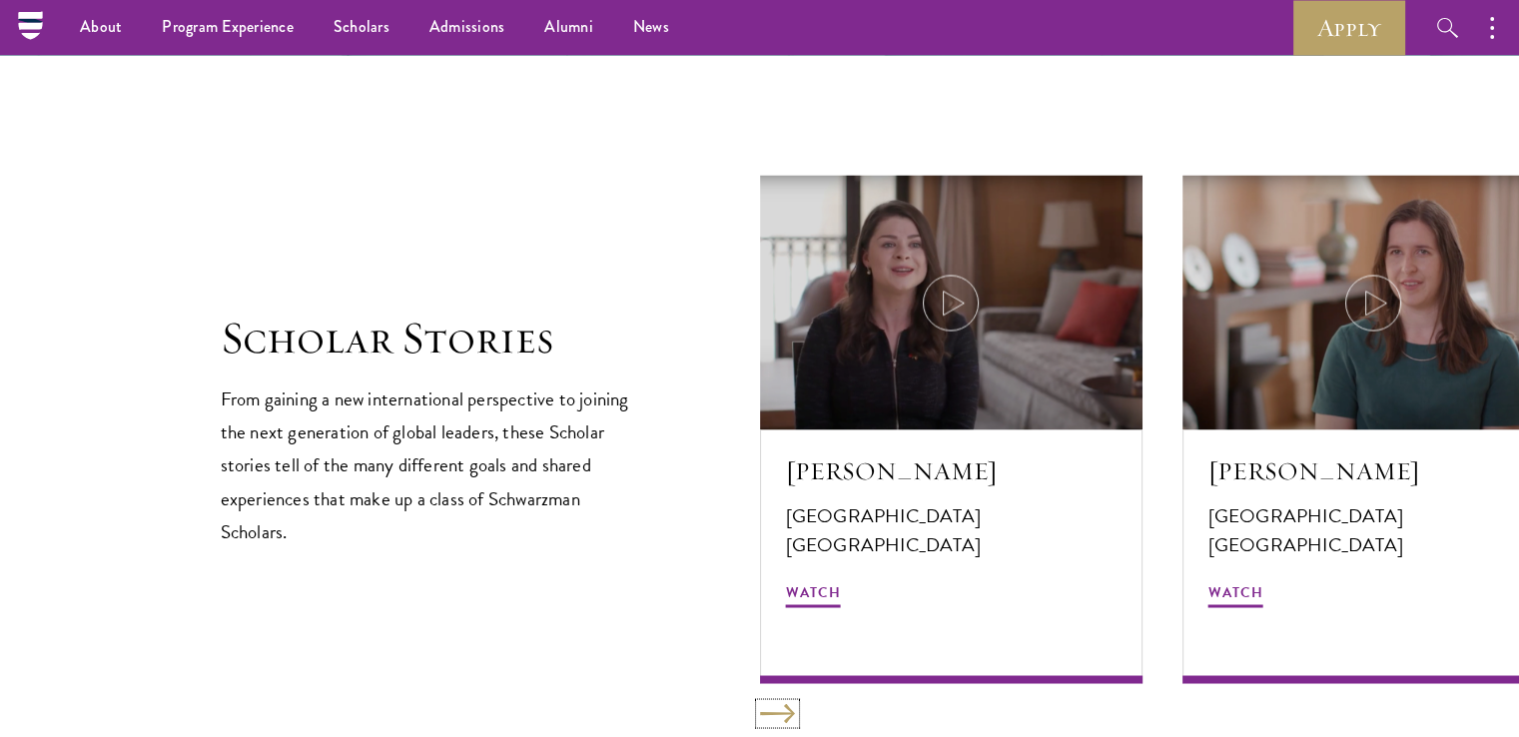
click at [772, 704] on button at bounding box center [777, 713] width 35 height 20
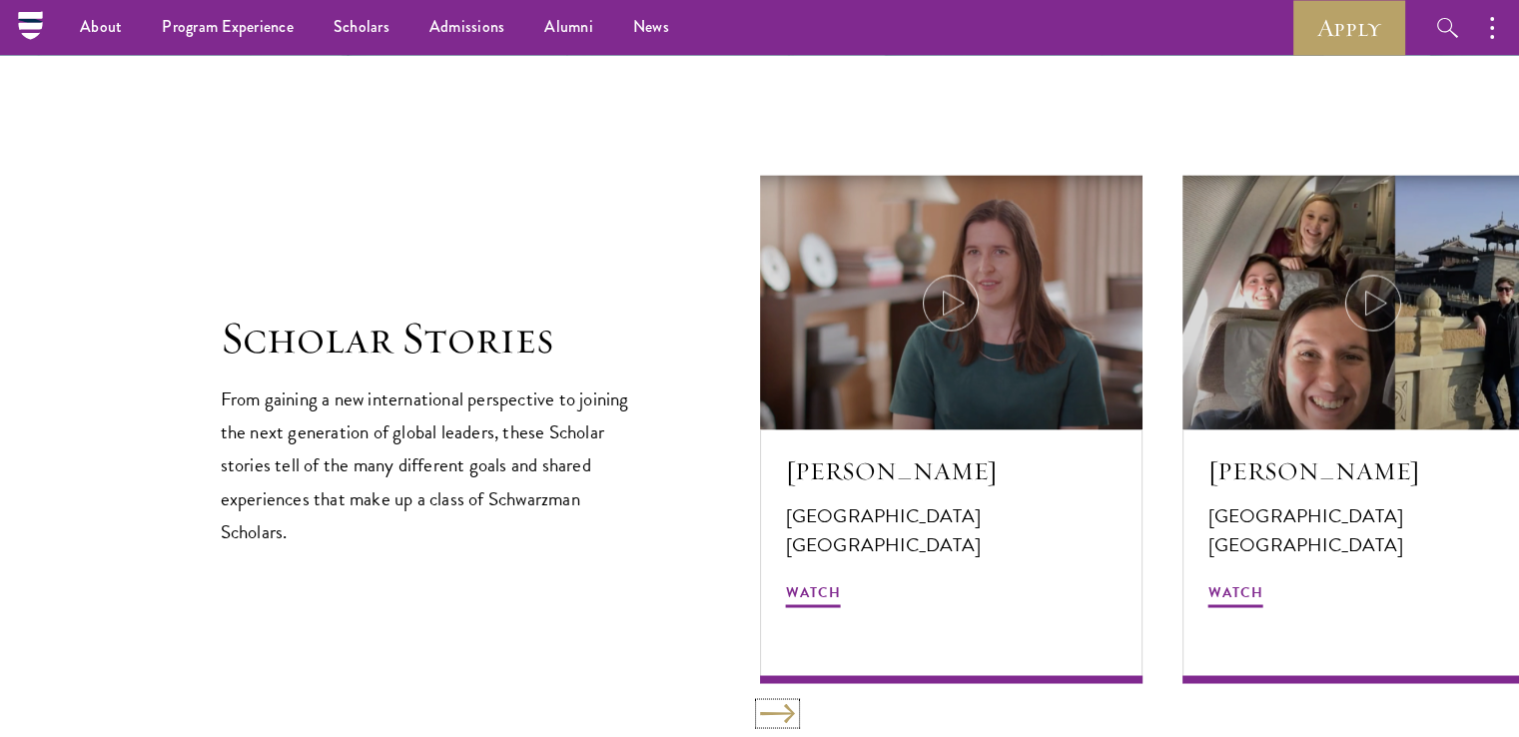
click at [772, 704] on button at bounding box center [777, 713] width 35 height 20
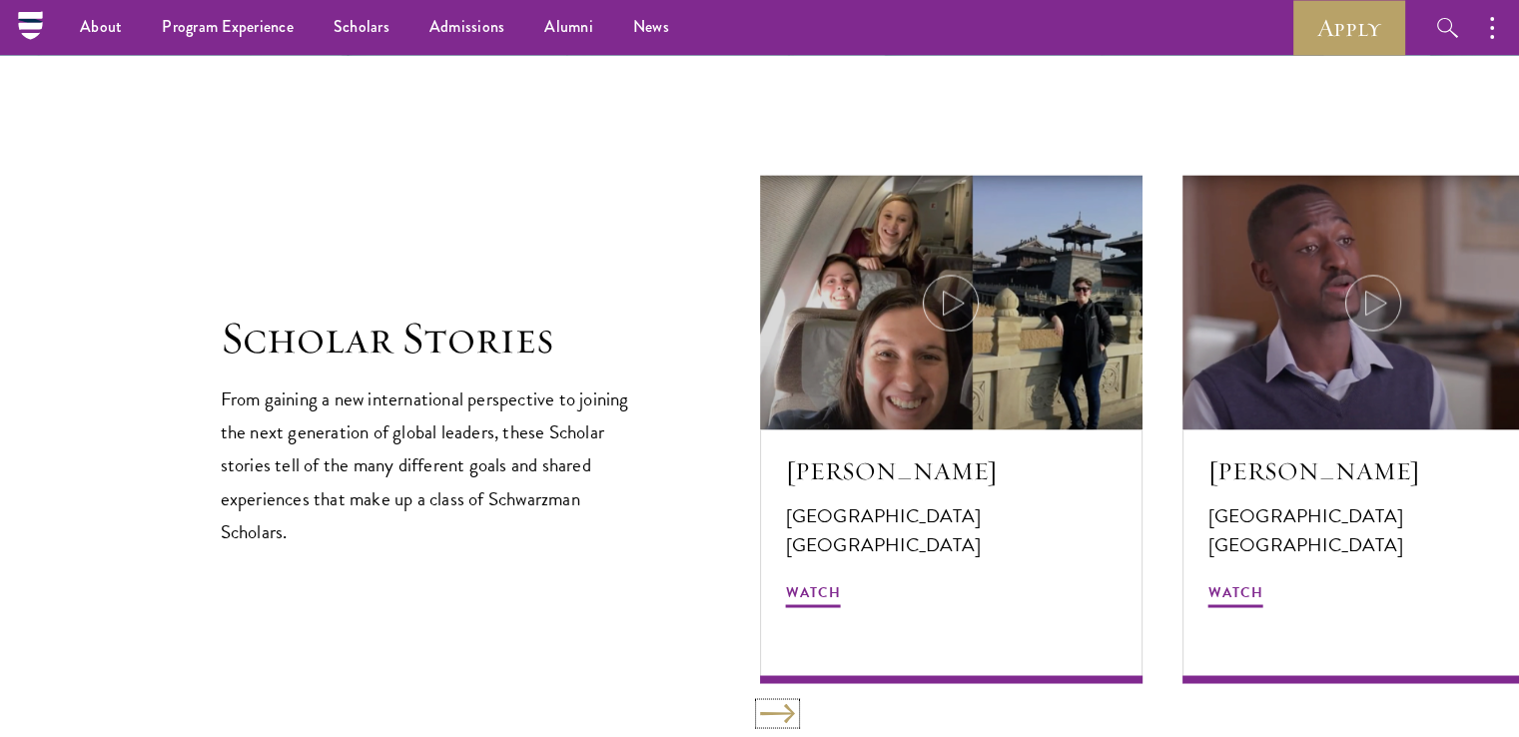
click at [772, 704] on button at bounding box center [777, 713] width 35 height 20
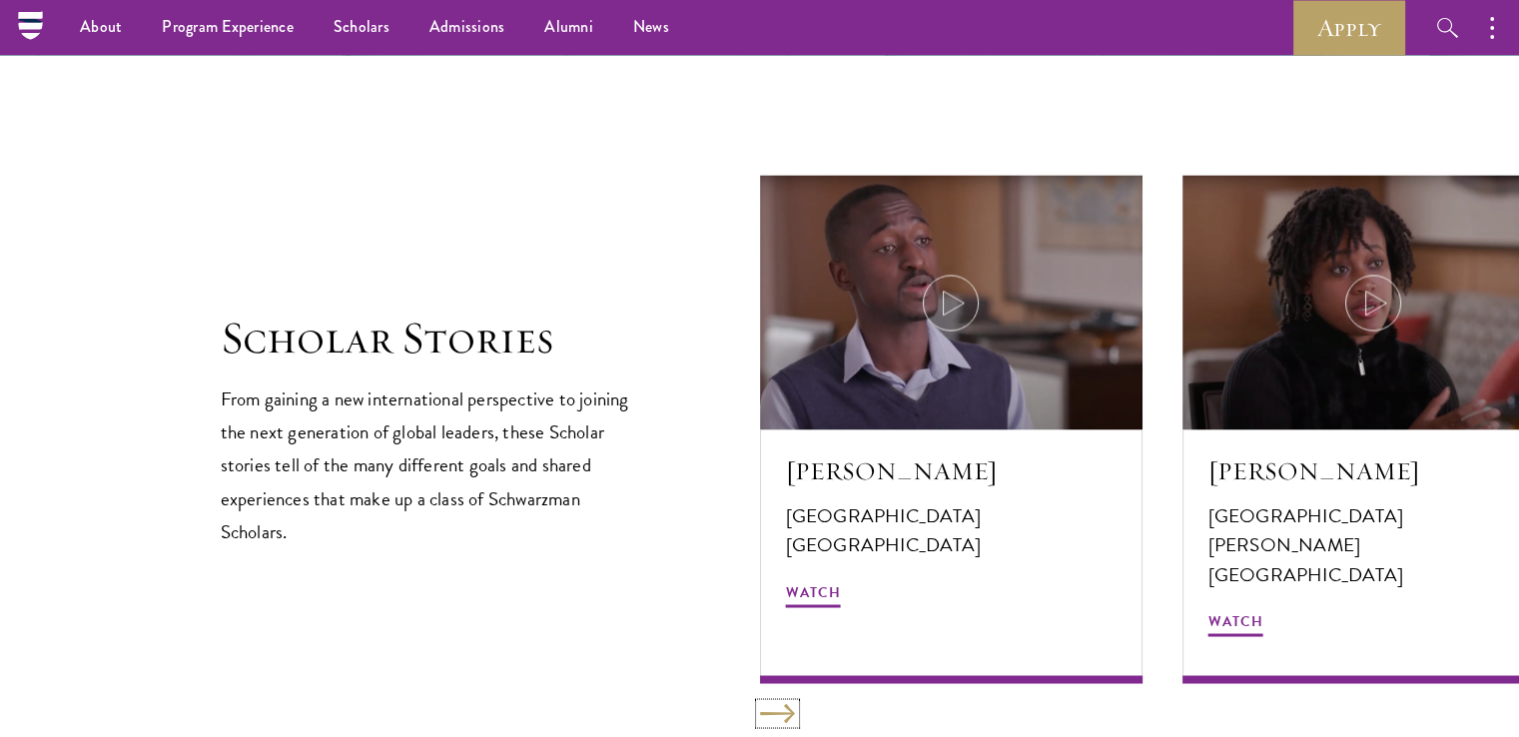
click at [772, 704] on button at bounding box center [777, 713] width 35 height 20
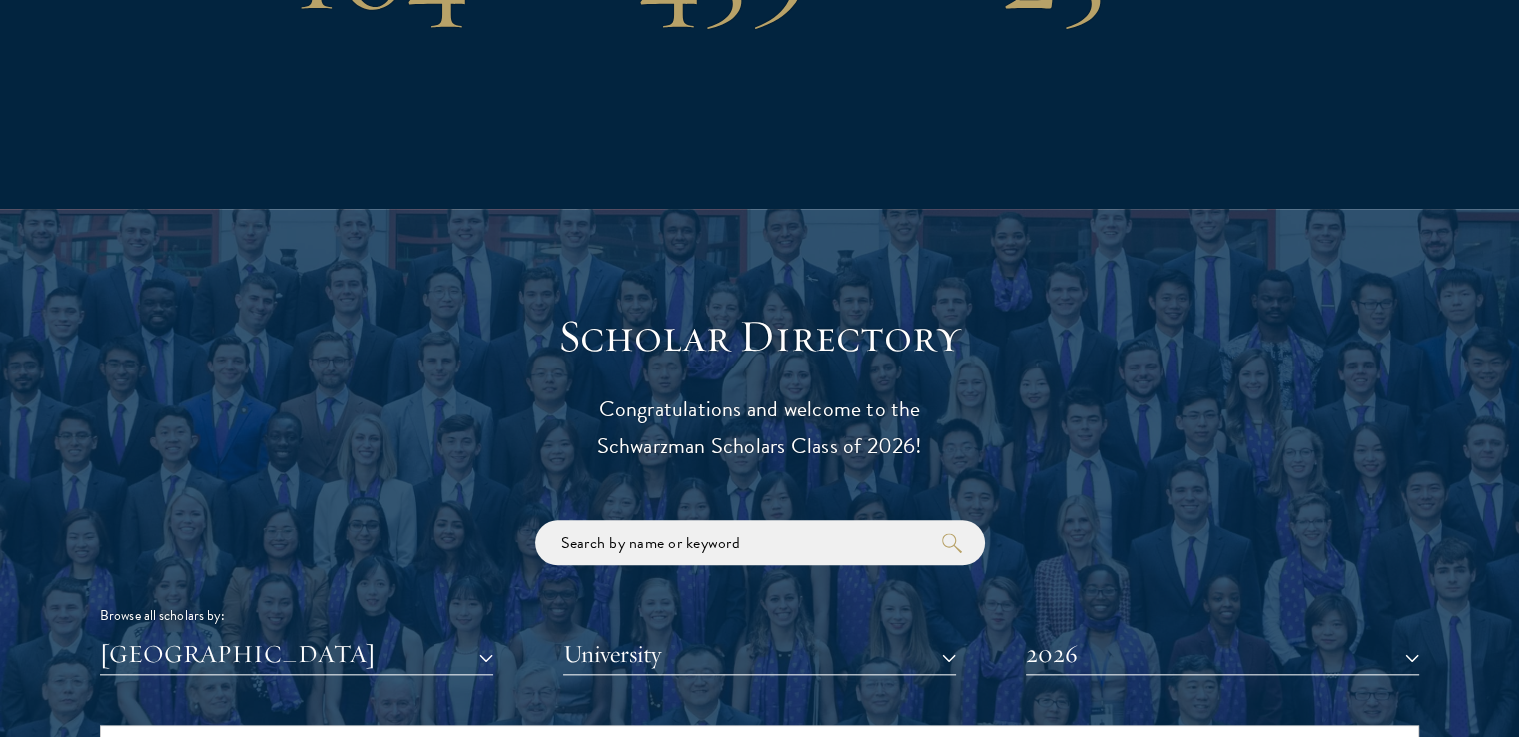
scroll to position [2098, 0]
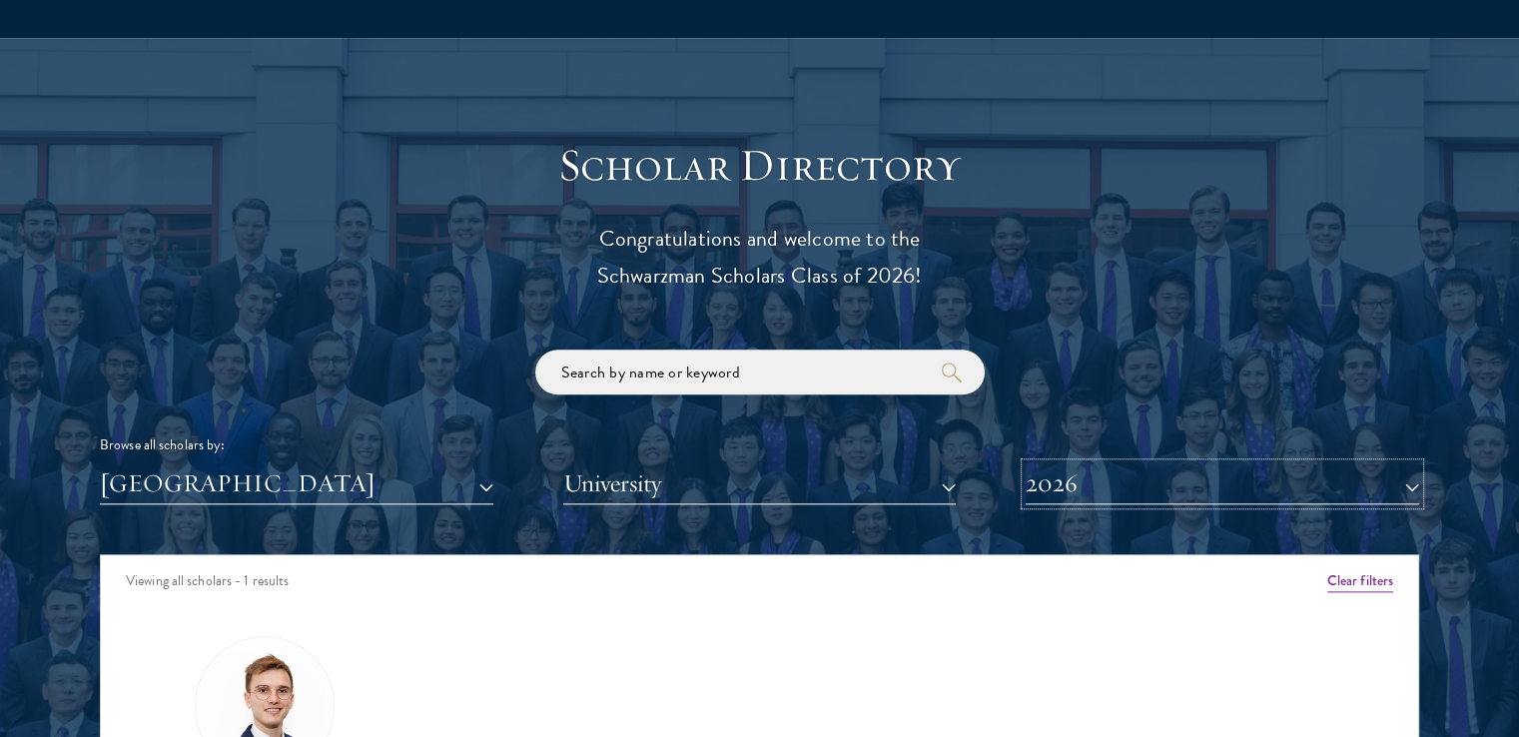
click at [1079, 482] on button "2026" at bounding box center [1223, 484] width 394 height 41
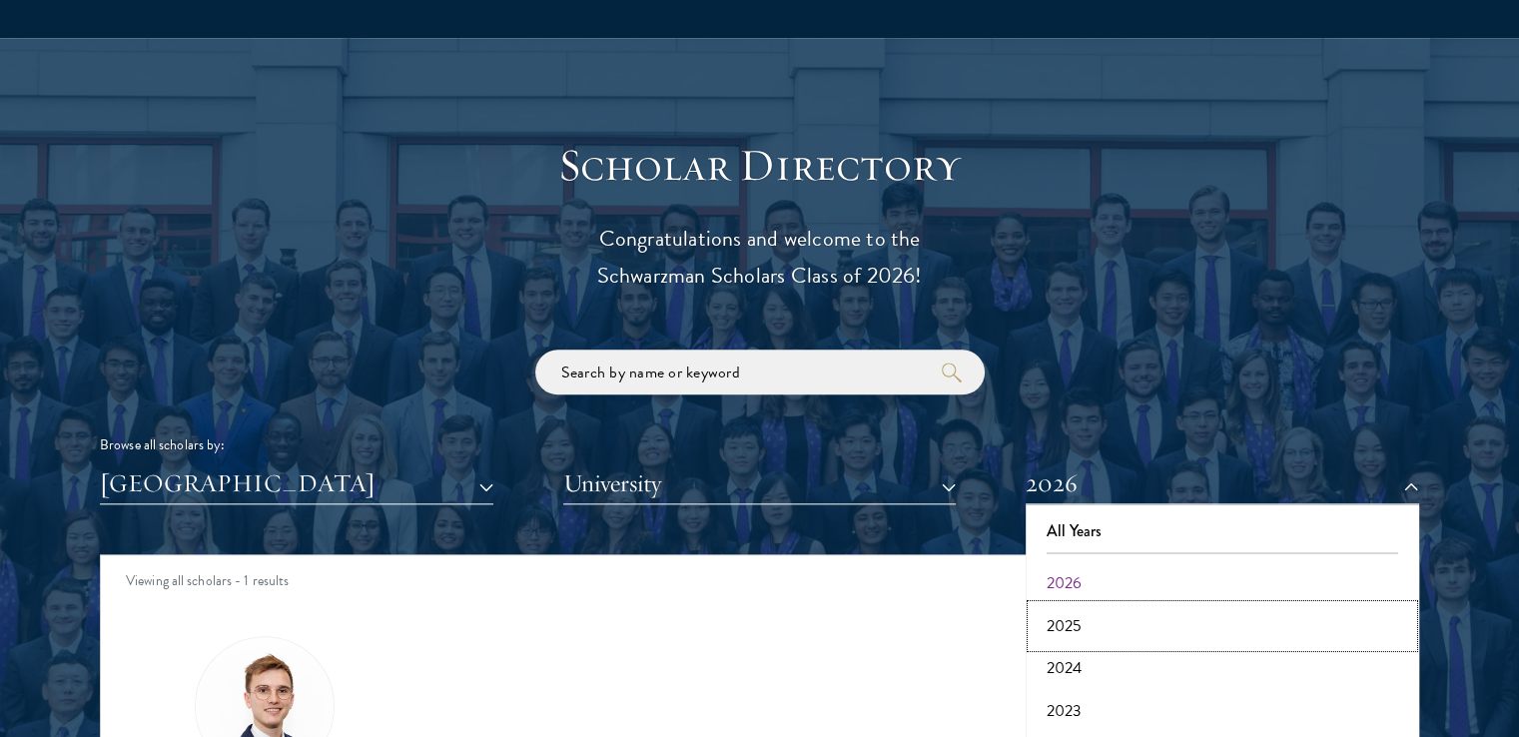
click at [1080, 617] on button "2025" at bounding box center [1223, 626] width 382 height 42
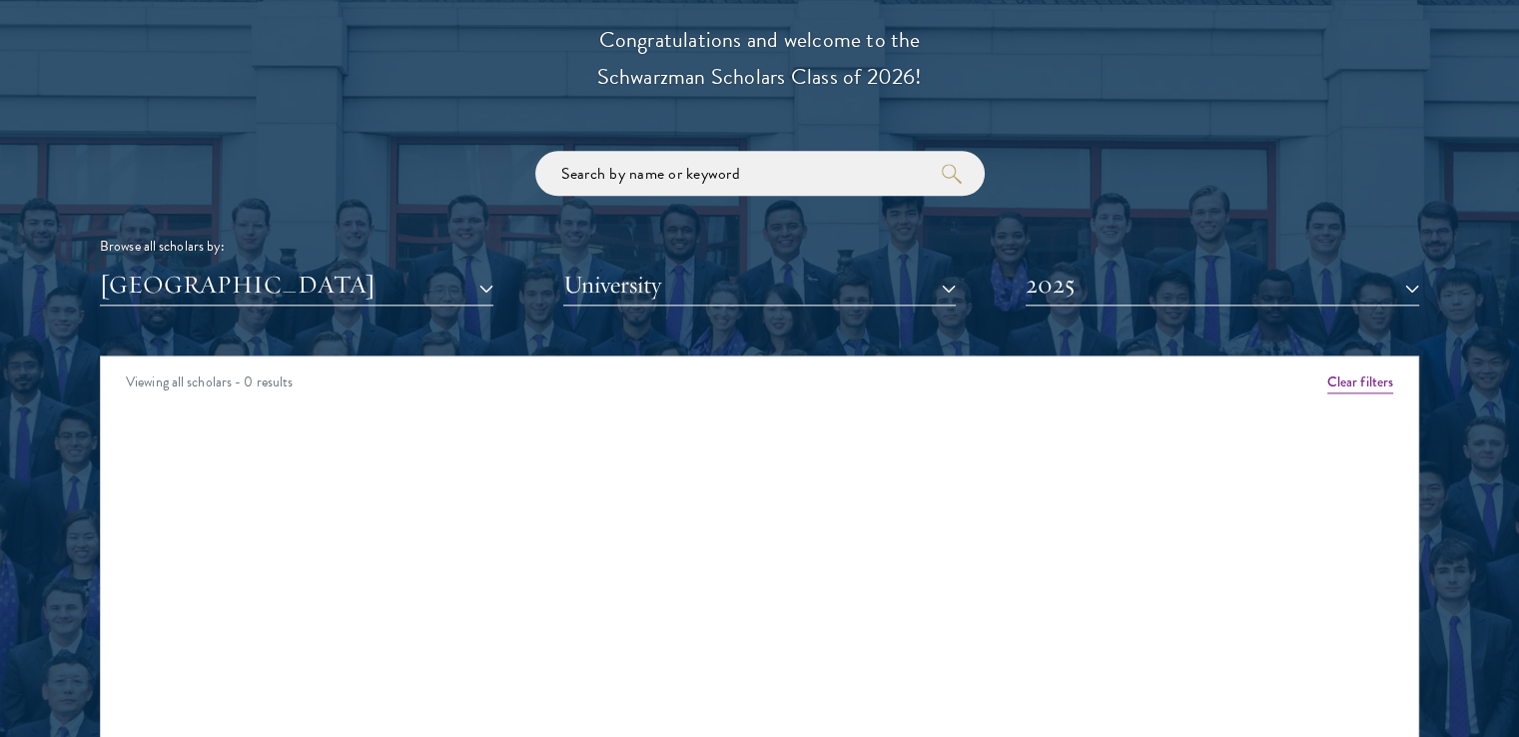
scroll to position [2497, 0]
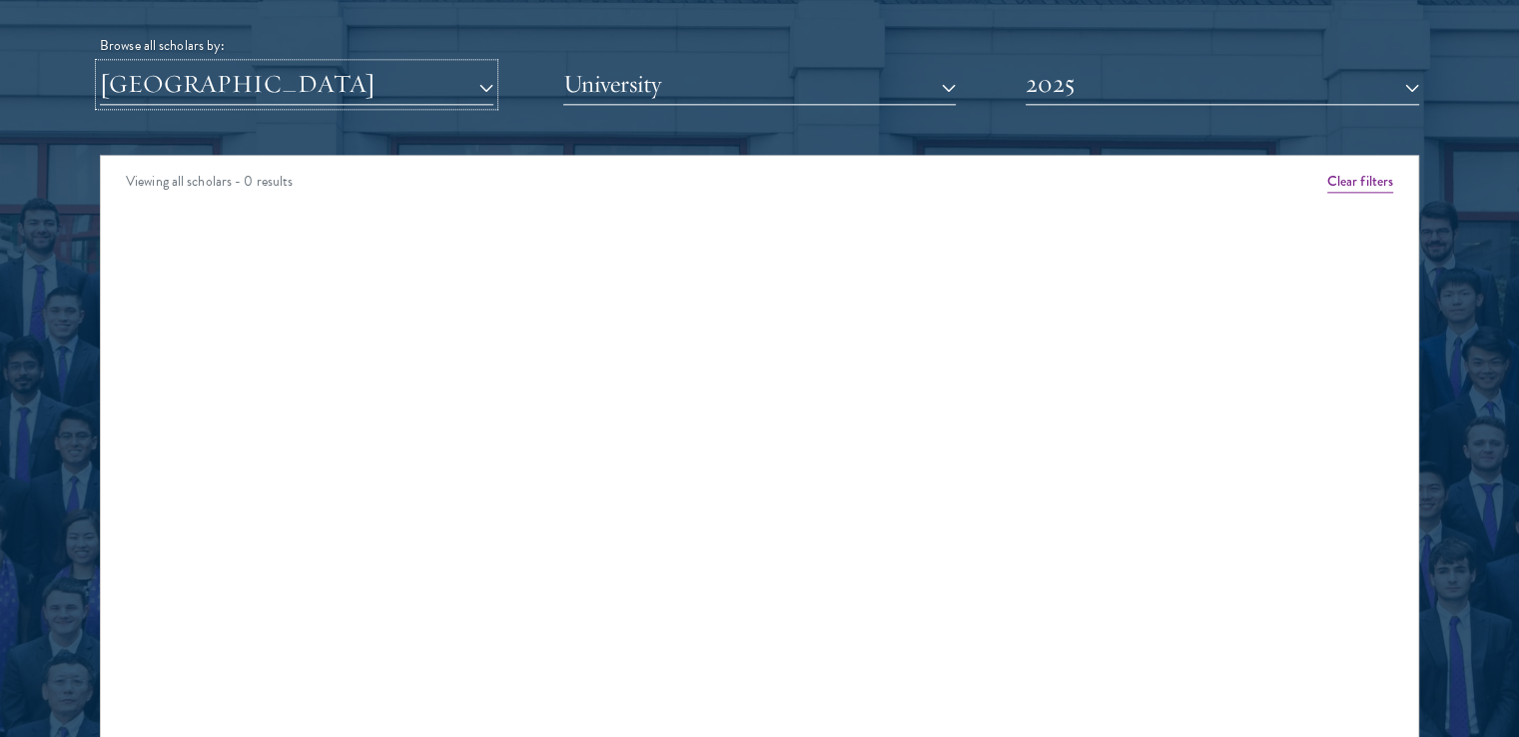
click at [278, 97] on button "[GEOGRAPHIC_DATA]" at bounding box center [297, 84] width 394 height 41
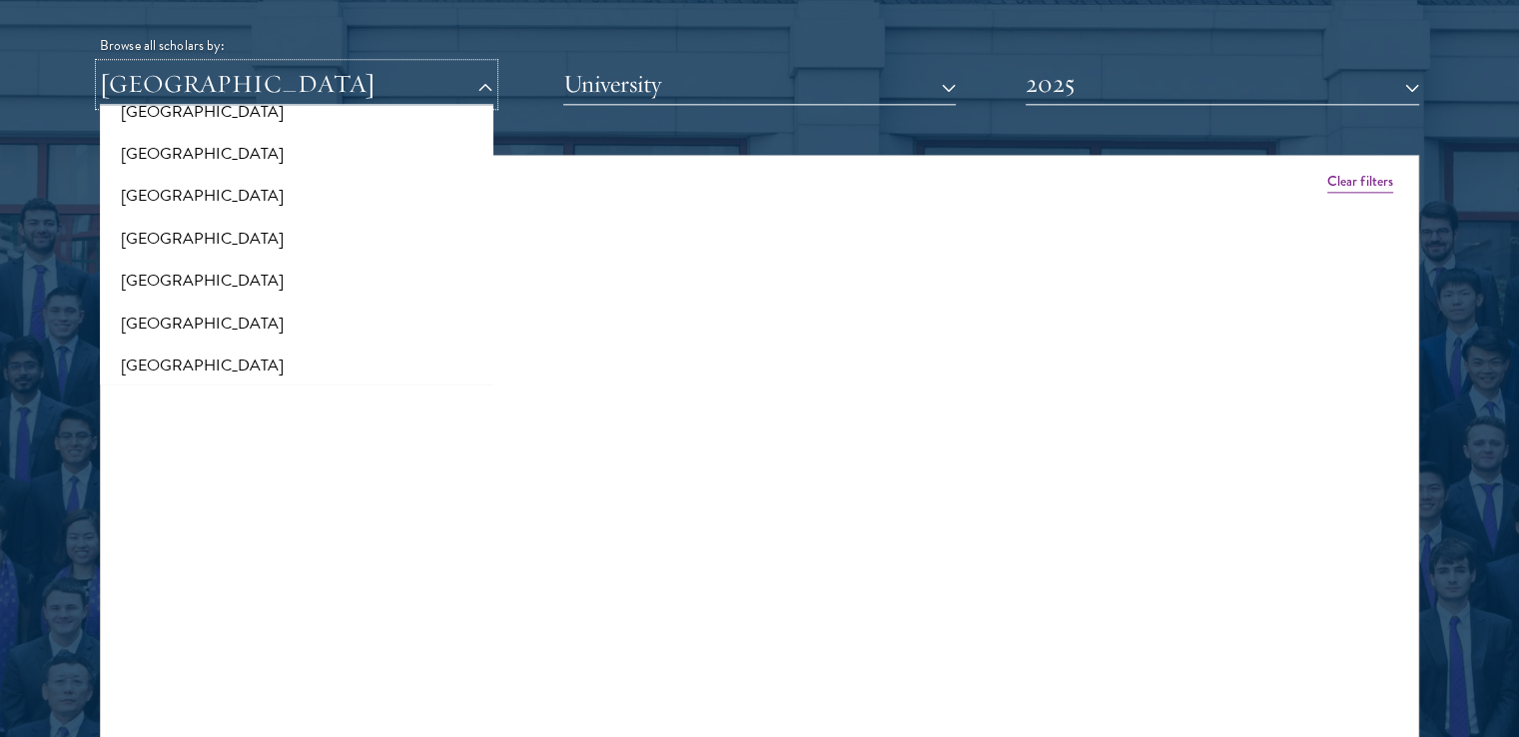
scroll to position [999, 0]
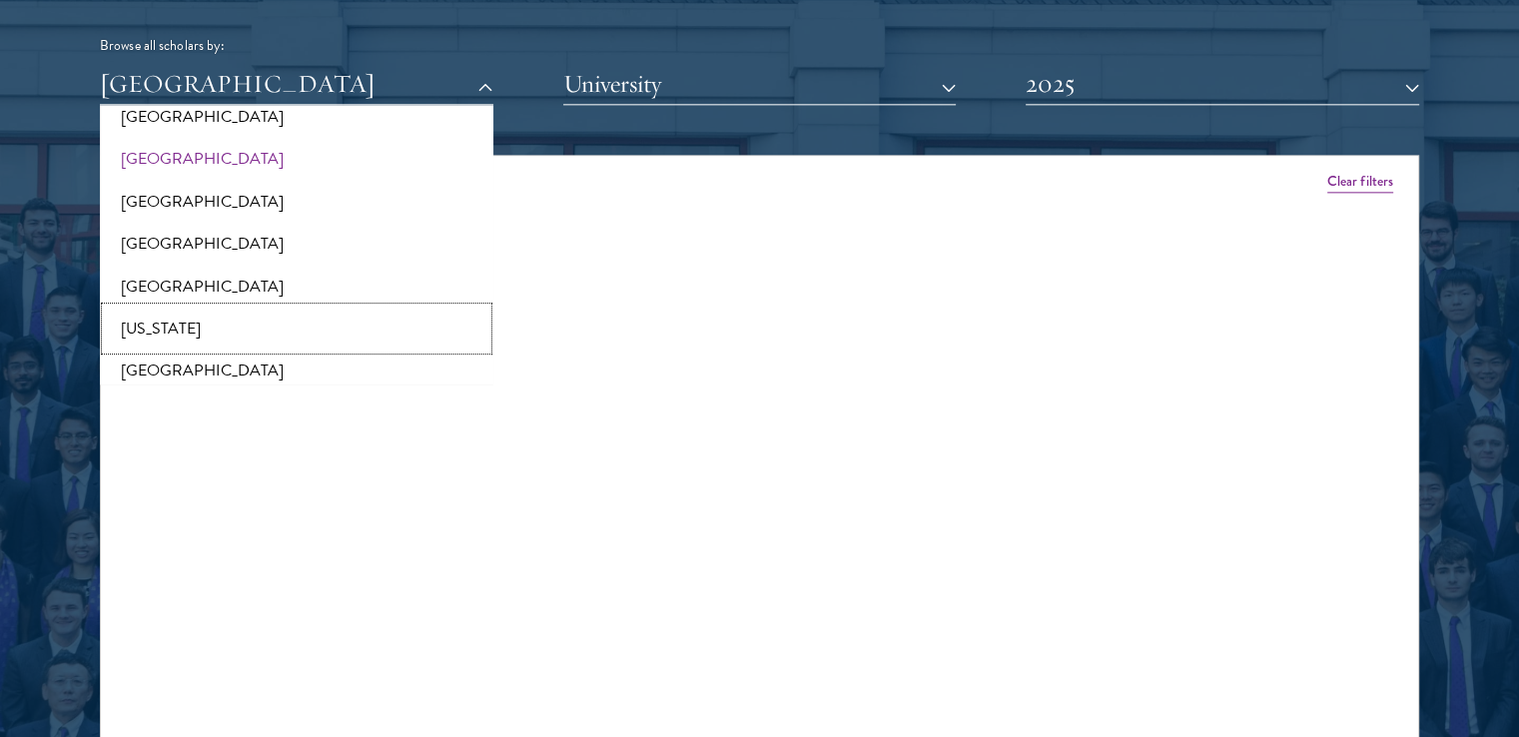
click at [156, 314] on button "[US_STATE]" at bounding box center [297, 329] width 382 height 42
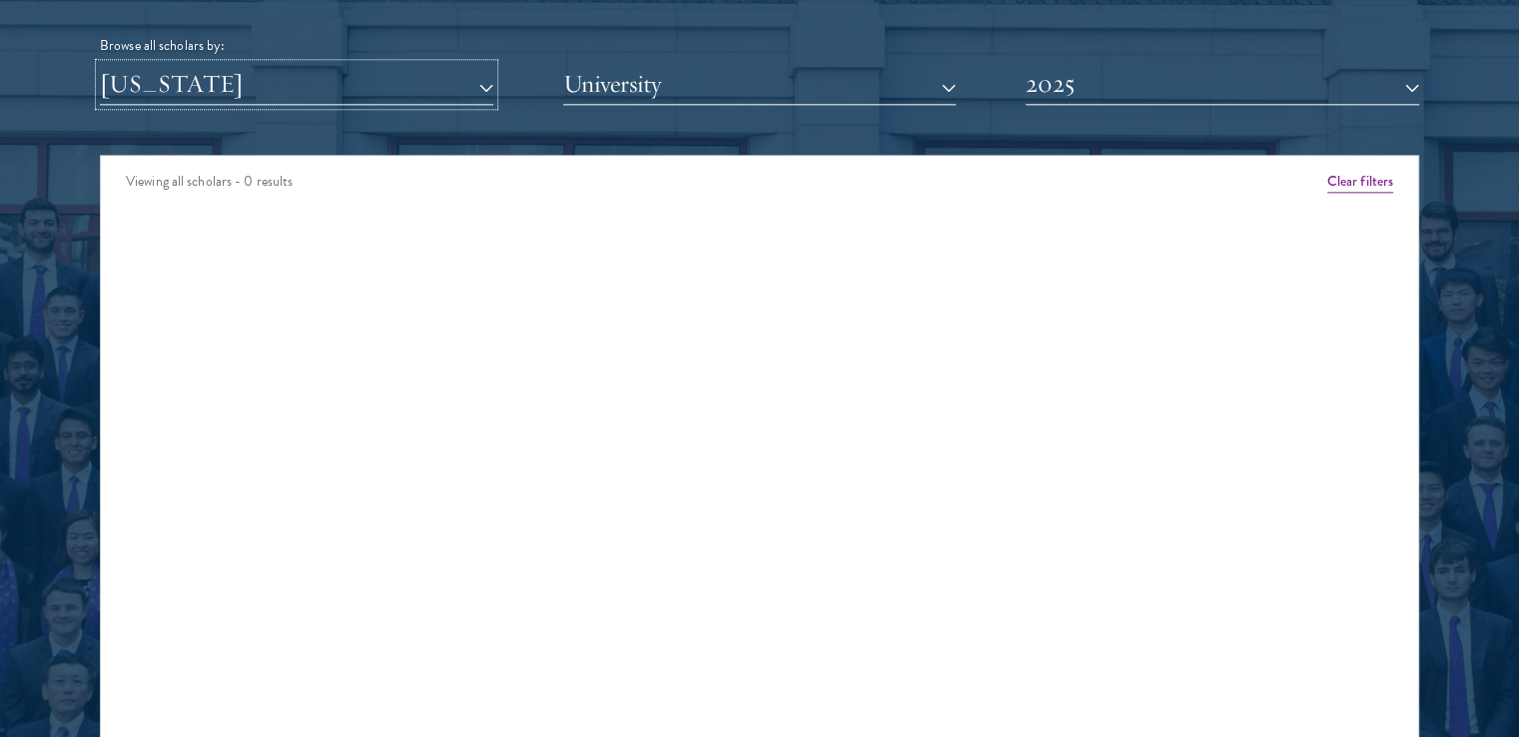
click at [205, 95] on button "[US_STATE]" at bounding box center [297, 84] width 394 height 41
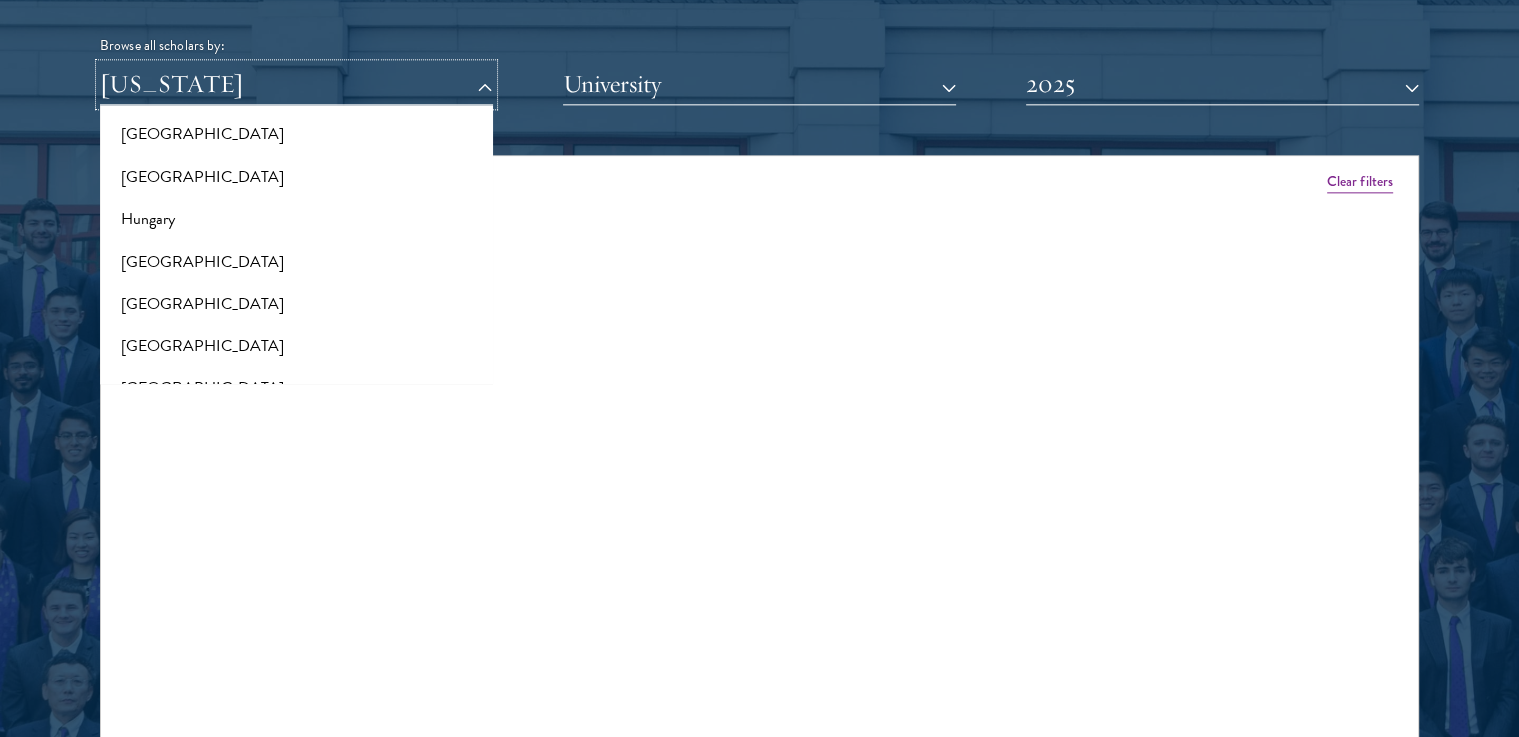
scroll to position [1598, 0]
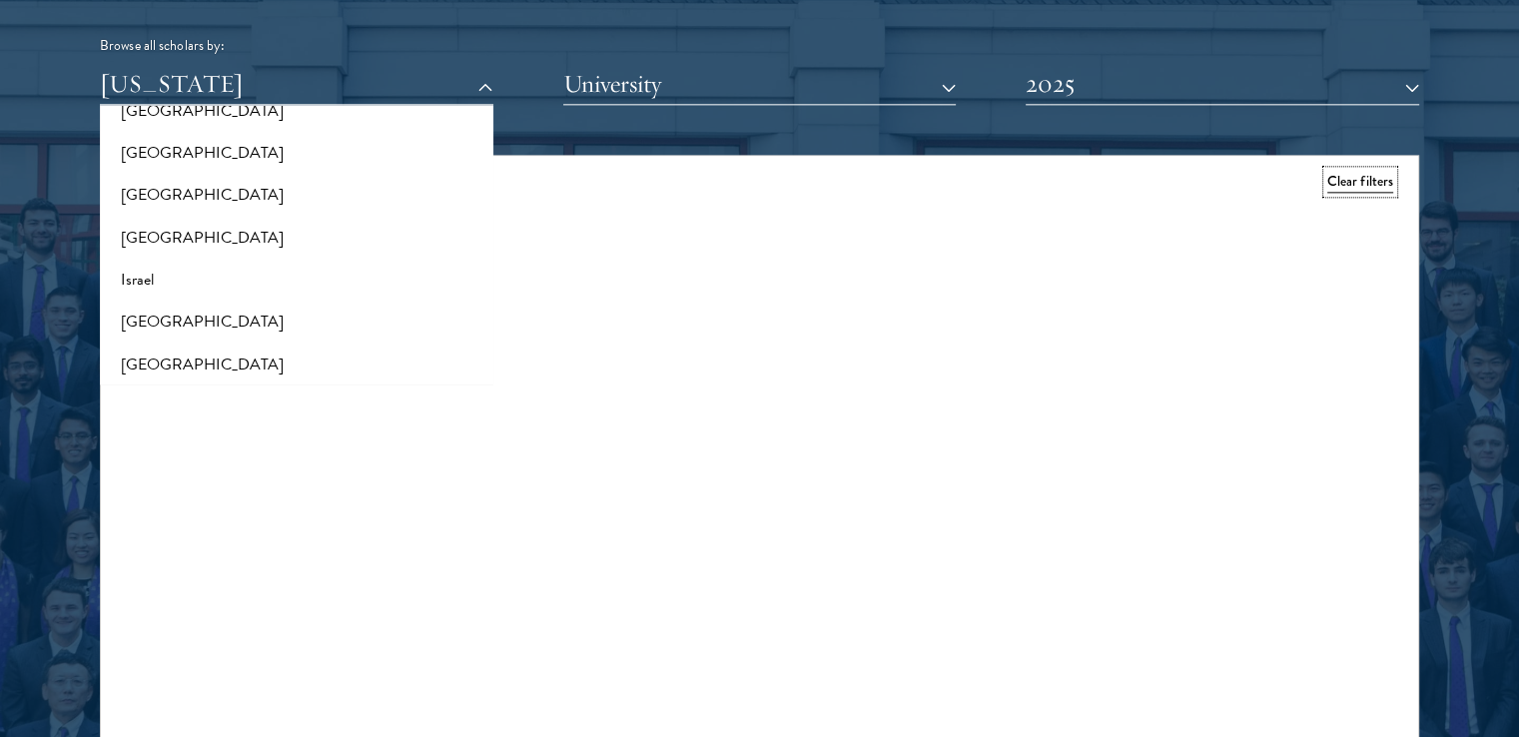
click at [1344, 174] on button "Clear filters" at bounding box center [1361, 182] width 66 height 22
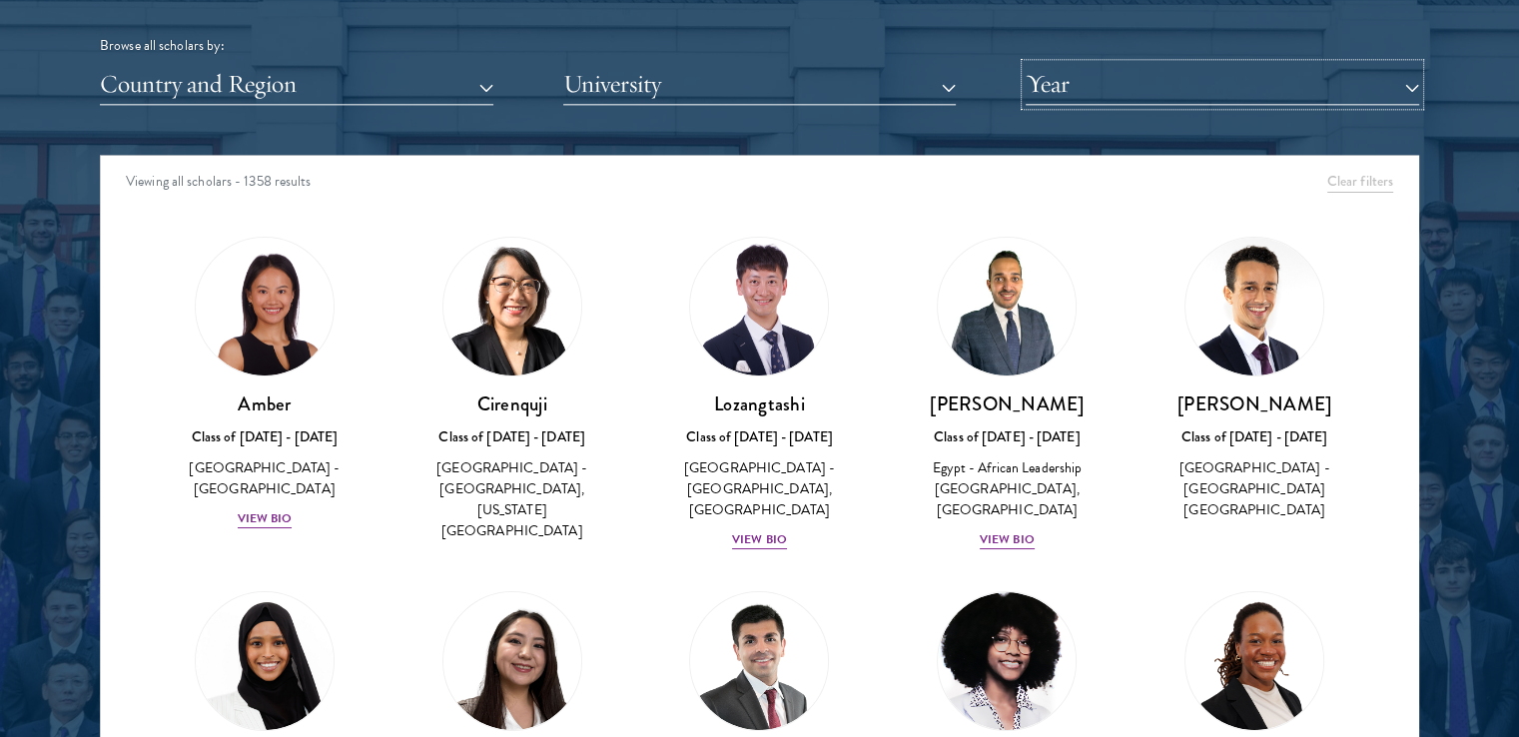
click at [1083, 91] on button "Year" at bounding box center [1223, 84] width 394 height 41
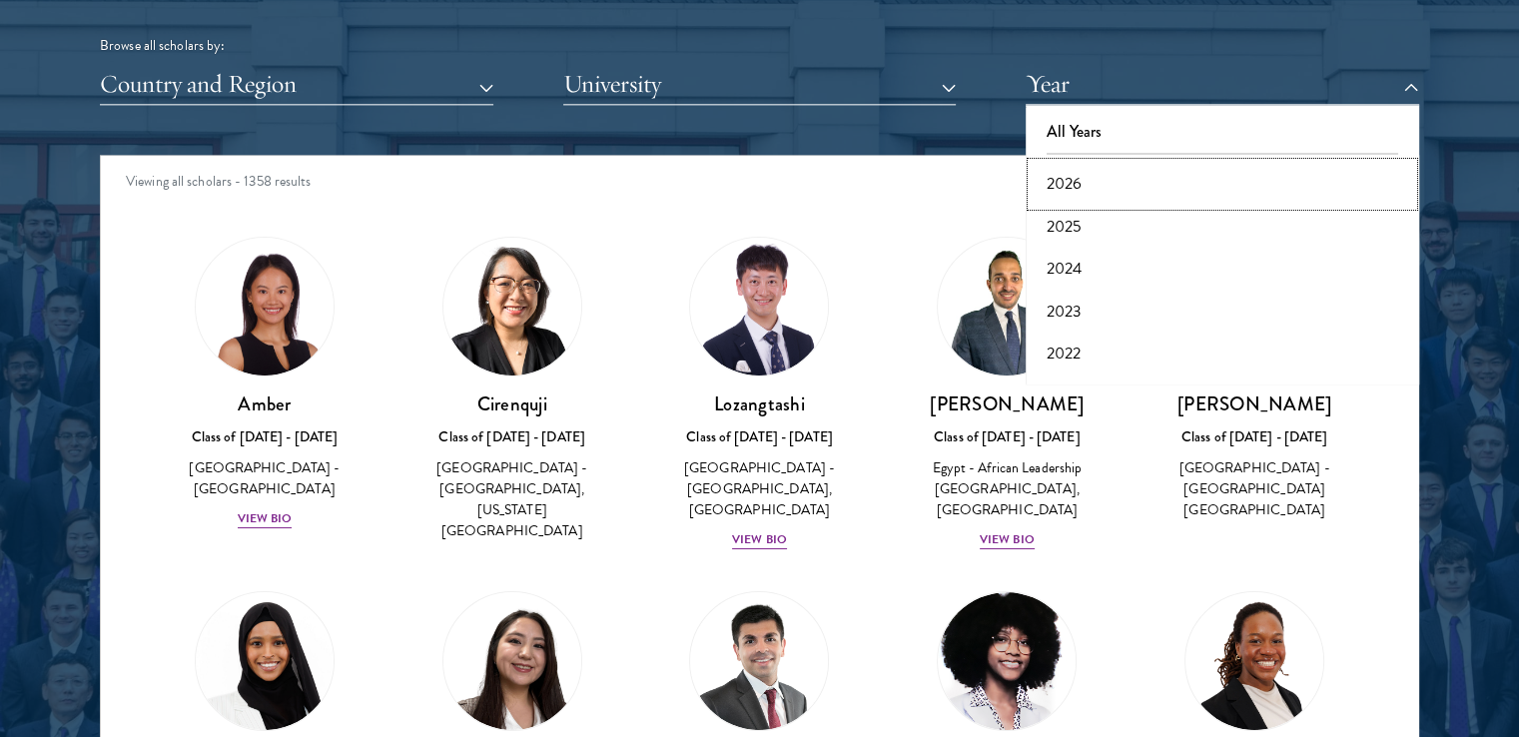
drag, startPoint x: 1071, startPoint y: 162, endPoint x: 1071, endPoint y: 173, distance: 11.0
click at [1071, 164] on button "2026" at bounding box center [1223, 184] width 382 height 42
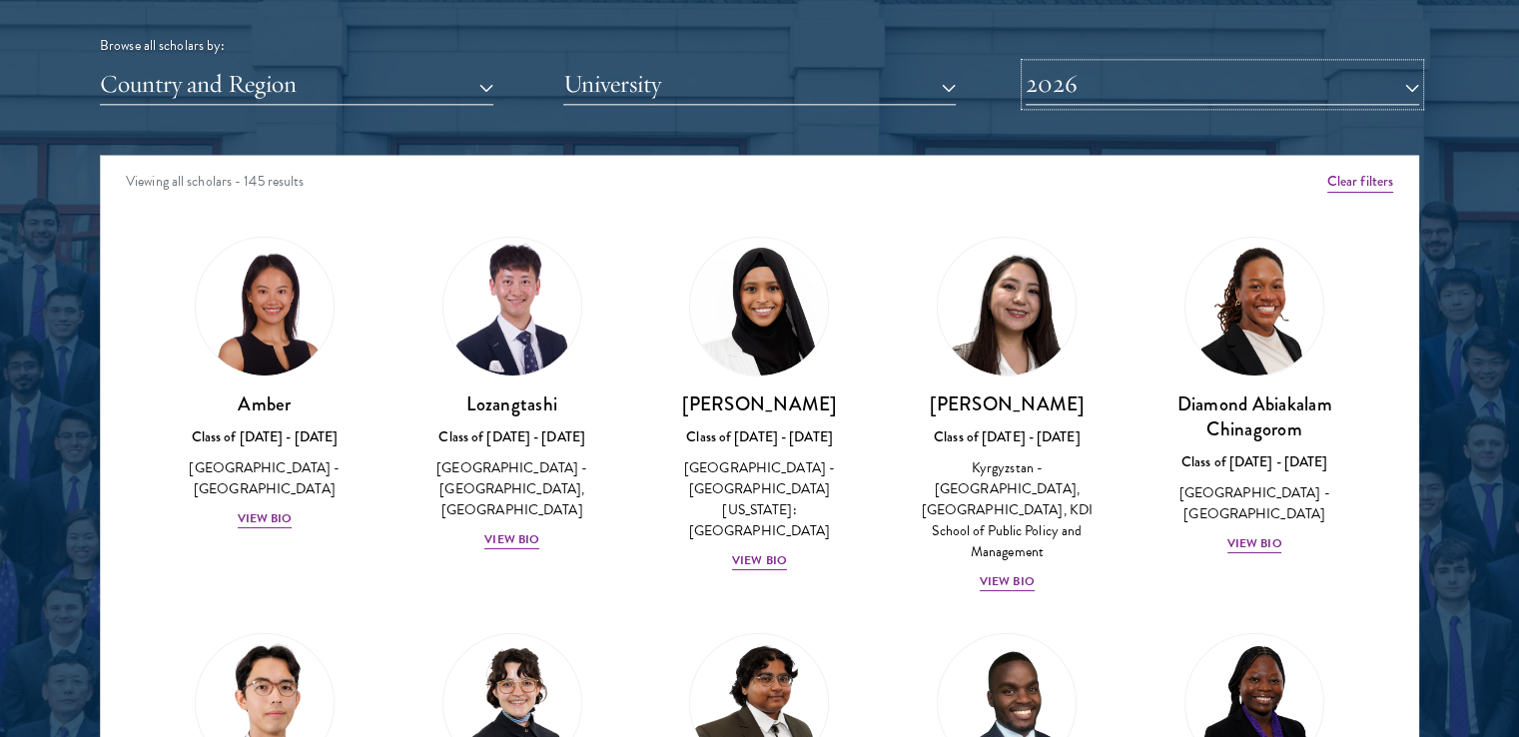
click at [1075, 97] on button "2026" at bounding box center [1223, 84] width 394 height 41
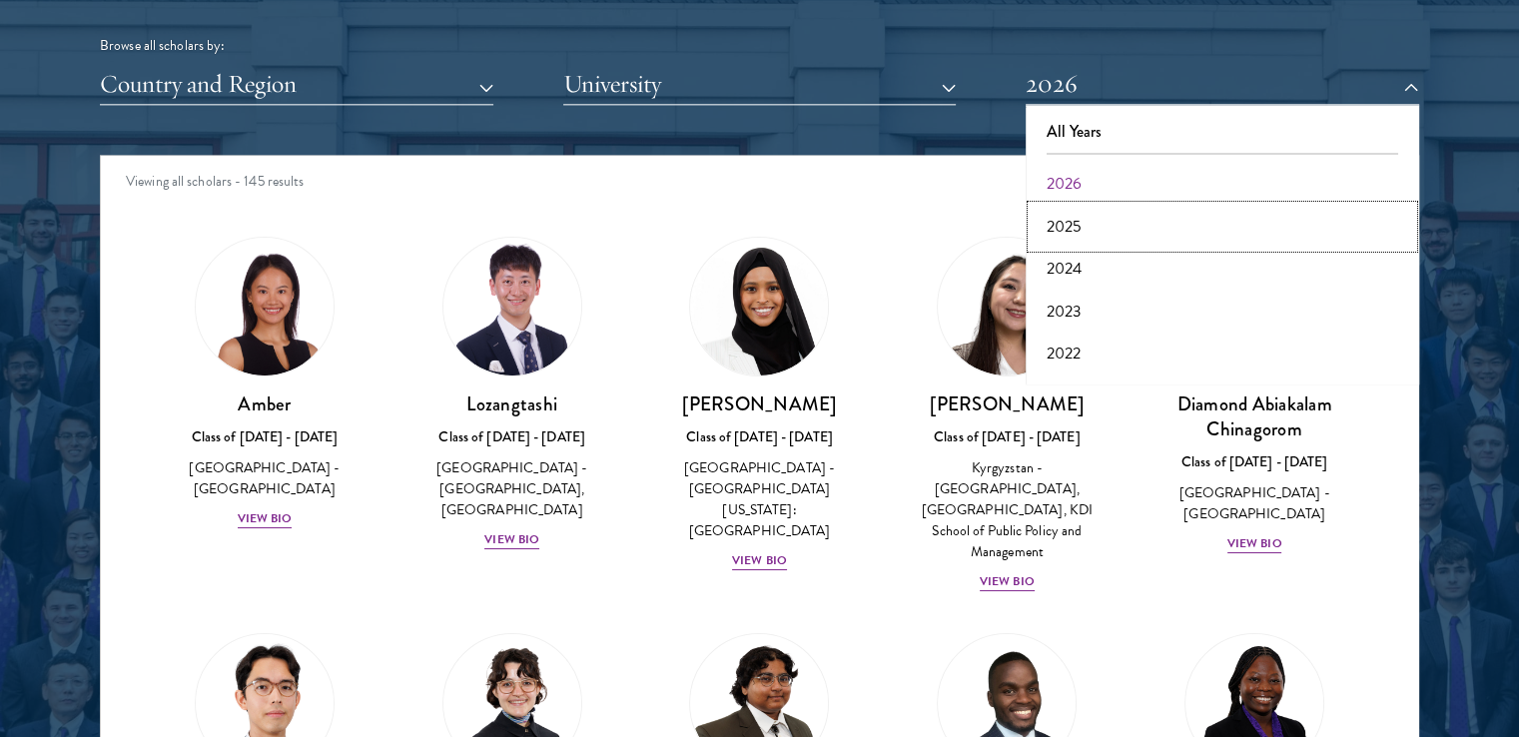
click at [1079, 237] on button "2025" at bounding box center [1223, 227] width 382 height 42
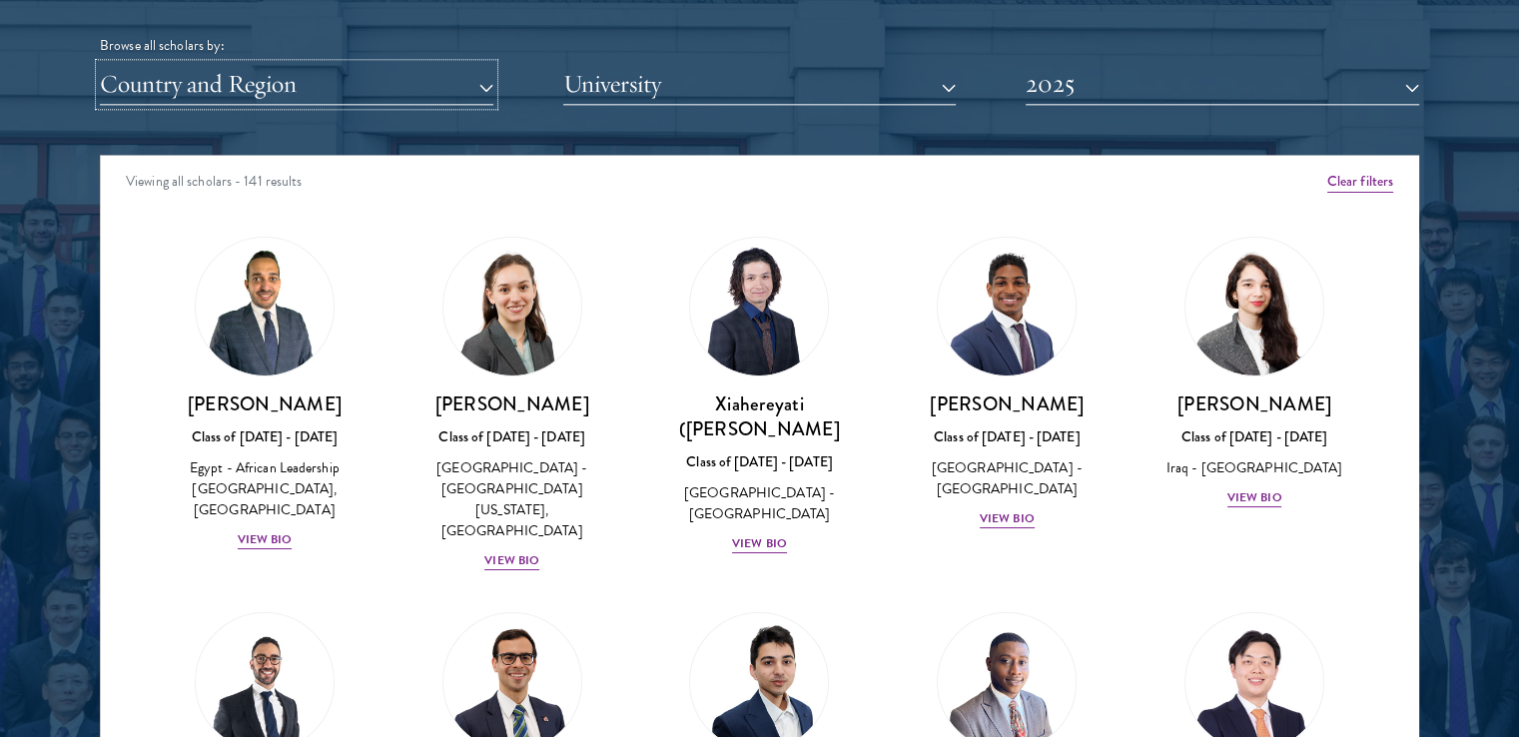
click at [372, 85] on button "Country and Region" at bounding box center [297, 84] width 394 height 41
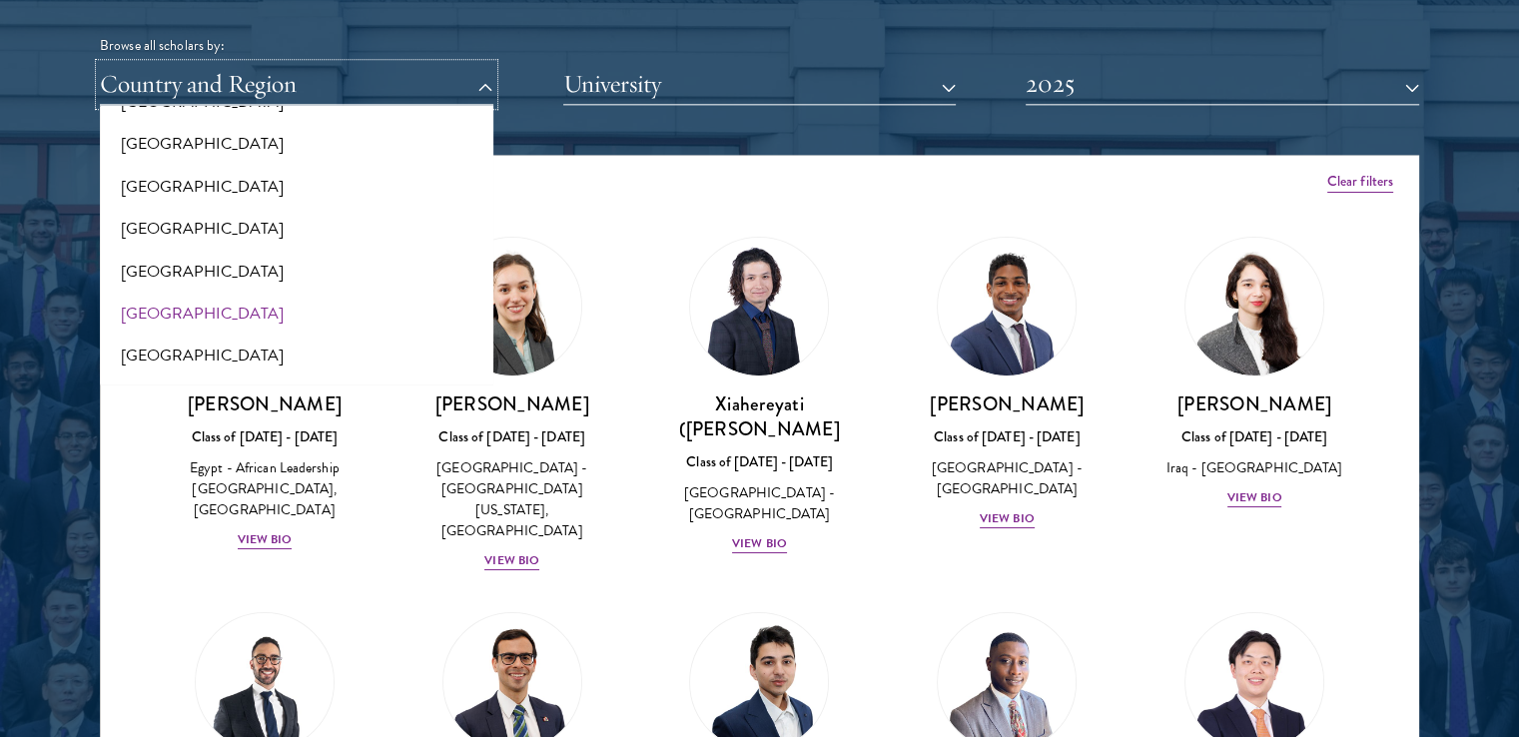
scroll to position [2997, 0]
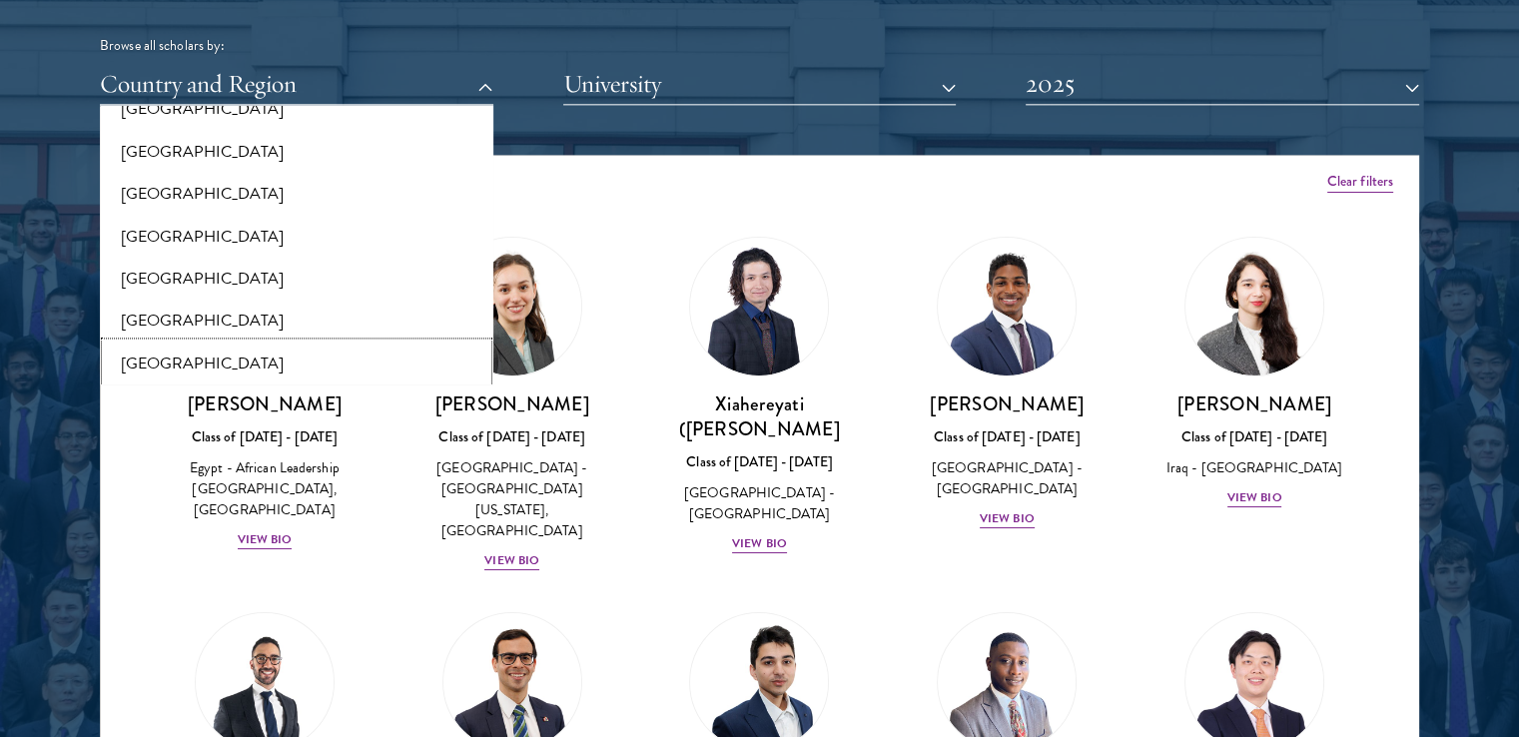
click at [151, 353] on button "[GEOGRAPHIC_DATA]" at bounding box center [297, 364] width 382 height 42
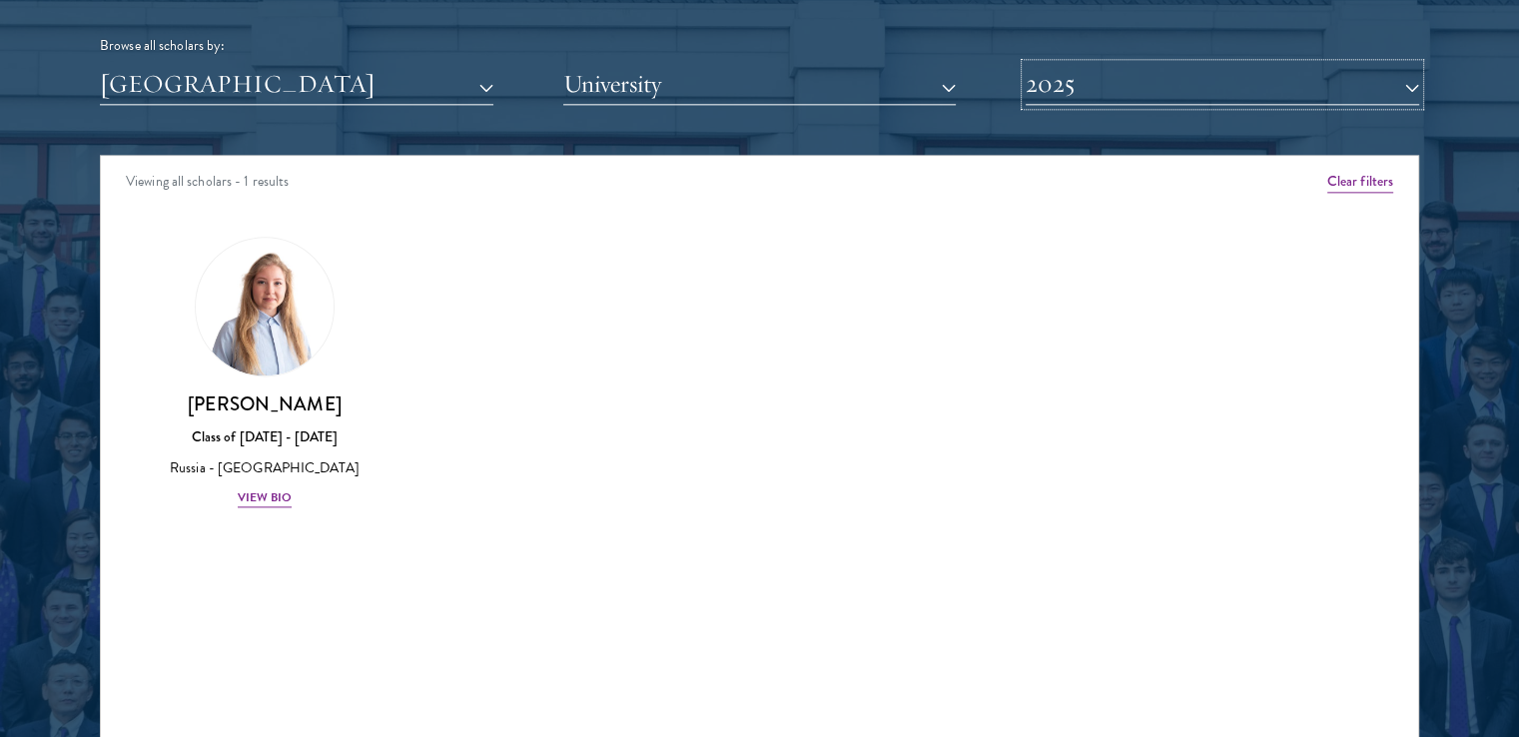
click at [1199, 82] on button "2025" at bounding box center [1223, 84] width 394 height 41
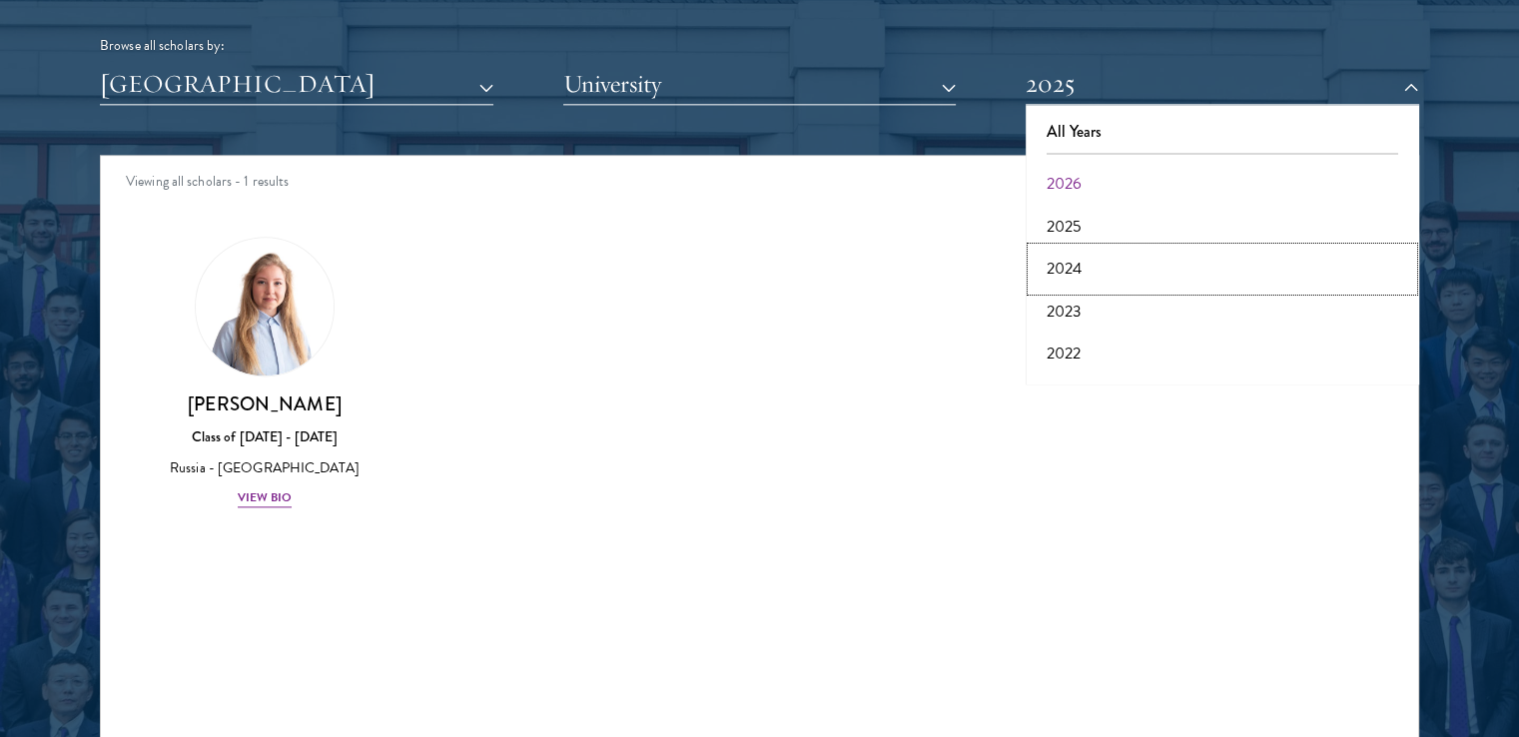
click at [1057, 277] on button "2024" at bounding box center [1223, 269] width 382 height 42
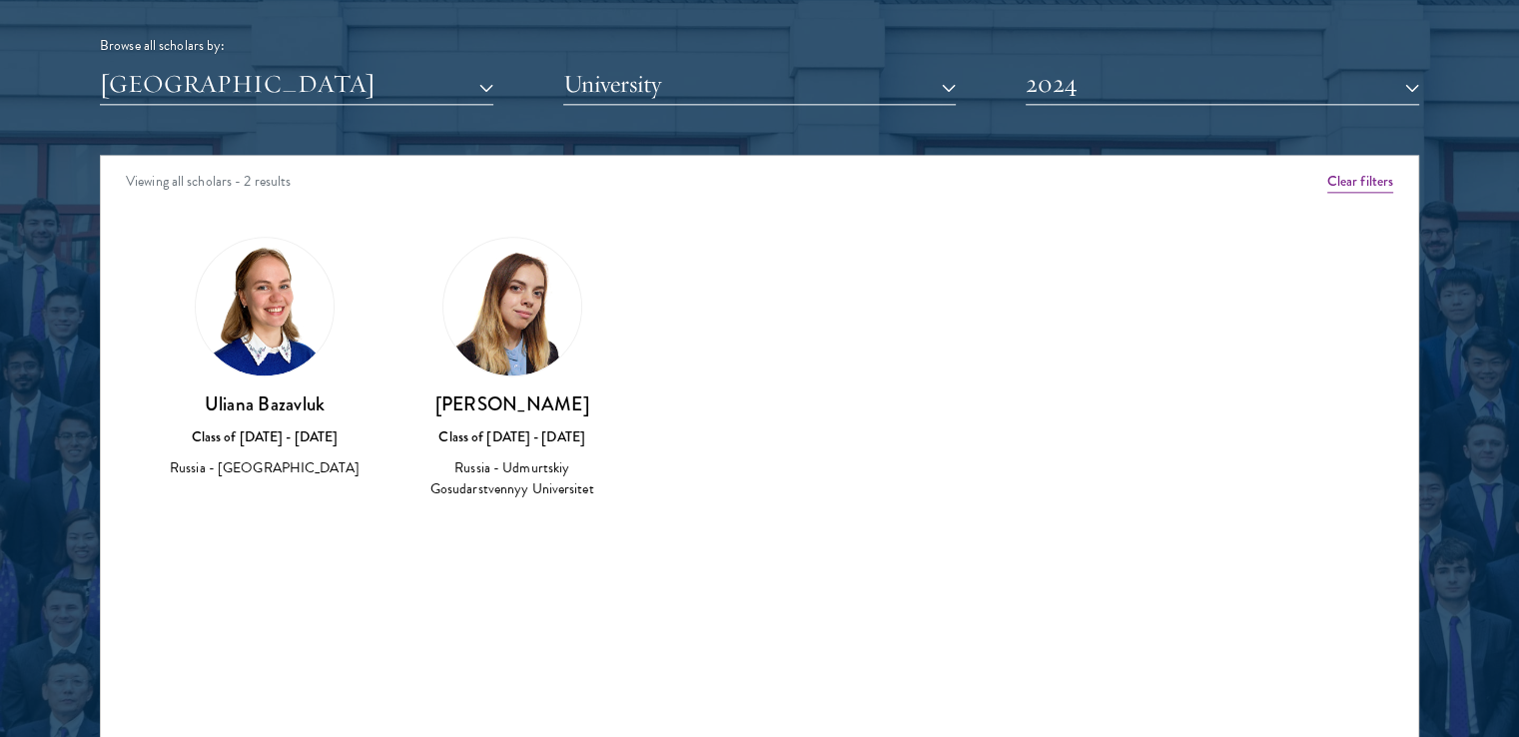
click at [531, 296] on img at bounding box center [513, 307] width 138 height 138
drag, startPoint x: 513, startPoint y: 400, endPoint x: 502, endPoint y: 427, distance: 29.1
click at [511, 405] on h3 "[PERSON_NAME]" at bounding box center [513, 404] width 208 height 25
click at [491, 482] on div "Russia - Udmurtskiy Gosudarstvennyy Universitet" at bounding box center [513, 479] width 208 height 42
click at [261, 369] on img at bounding box center [265, 307] width 138 height 138
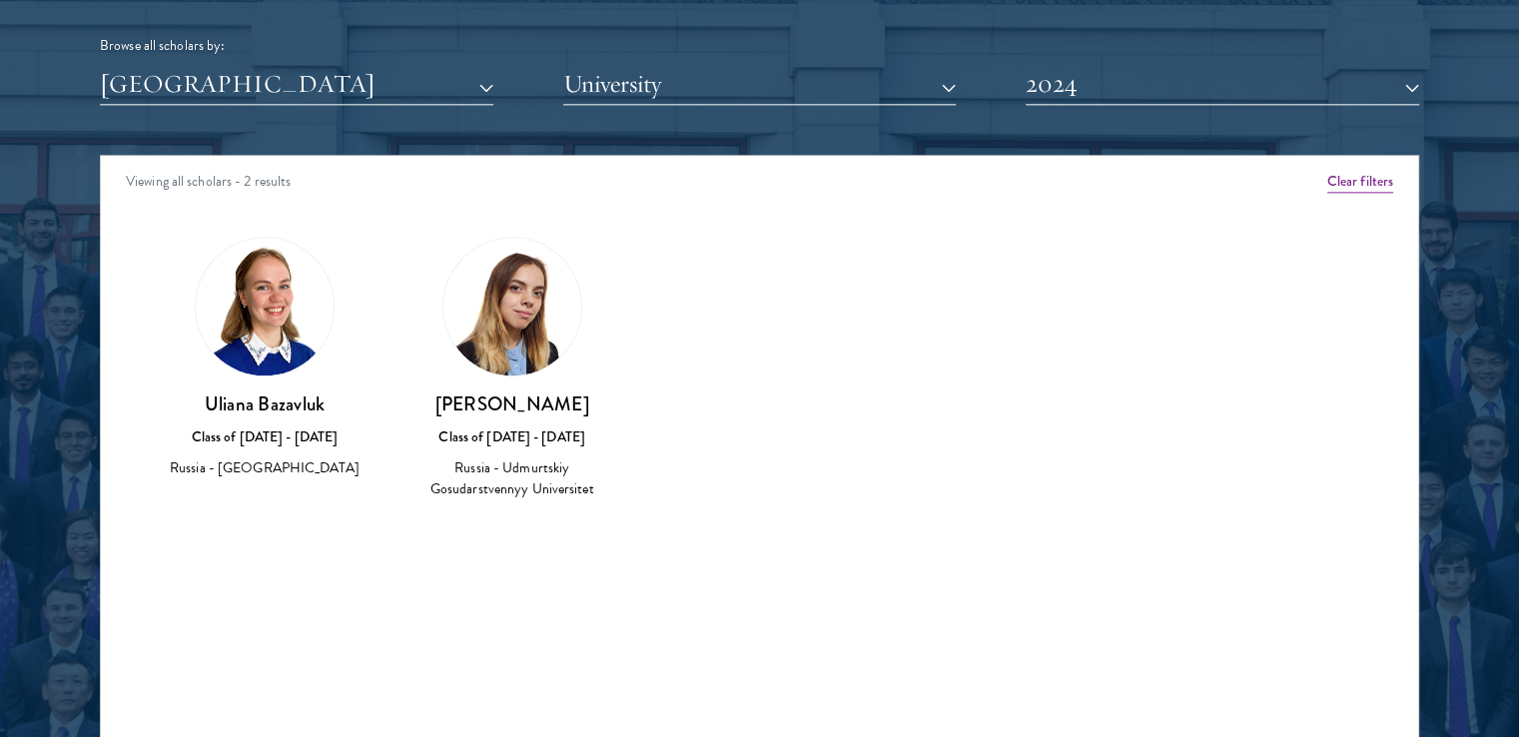
click at [276, 251] on img at bounding box center [265, 307] width 138 height 138
click at [1207, 69] on button "2024" at bounding box center [1223, 84] width 394 height 41
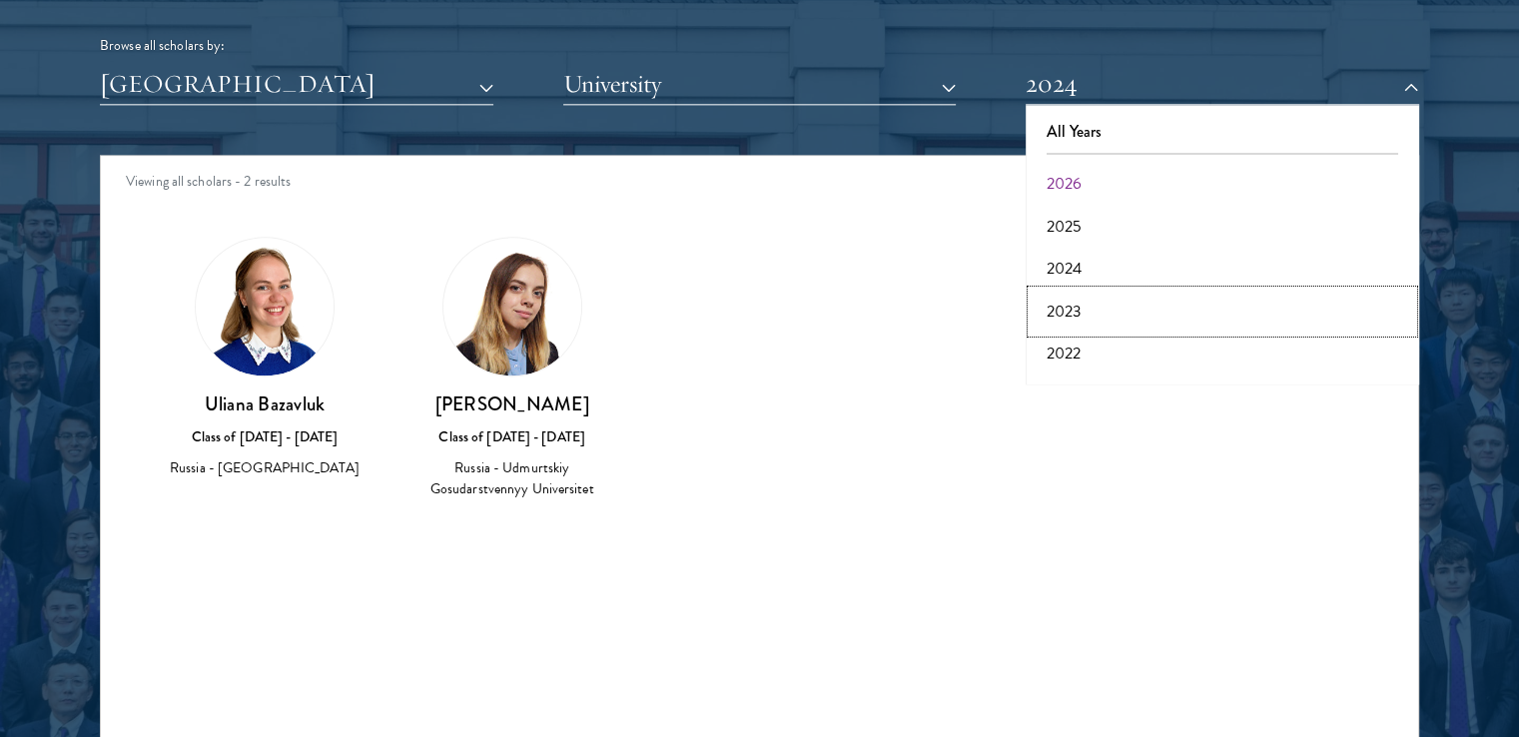
click at [1063, 321] on button "2023" at bounding box center [1223, 312] width 382 height 42
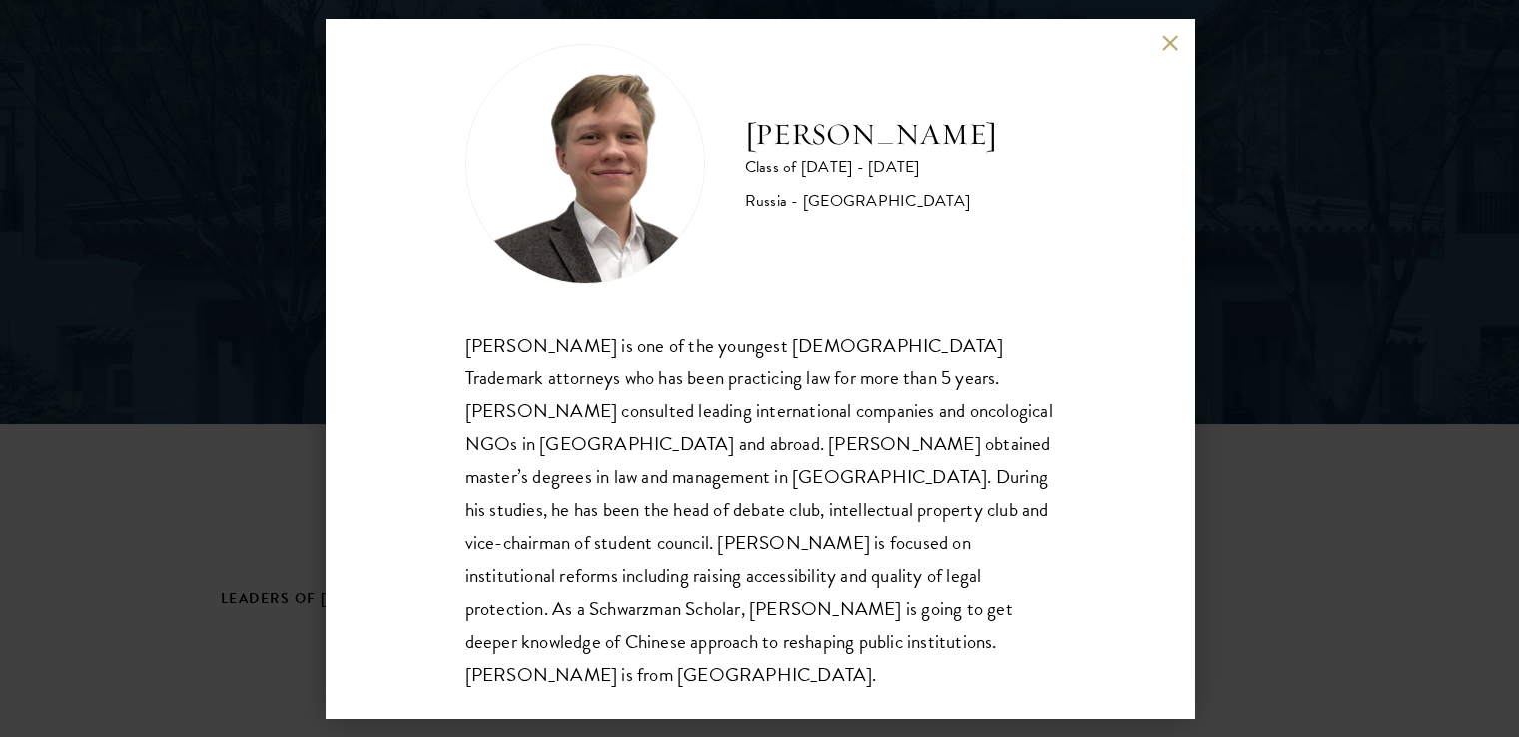
scroll to position [200, 0]
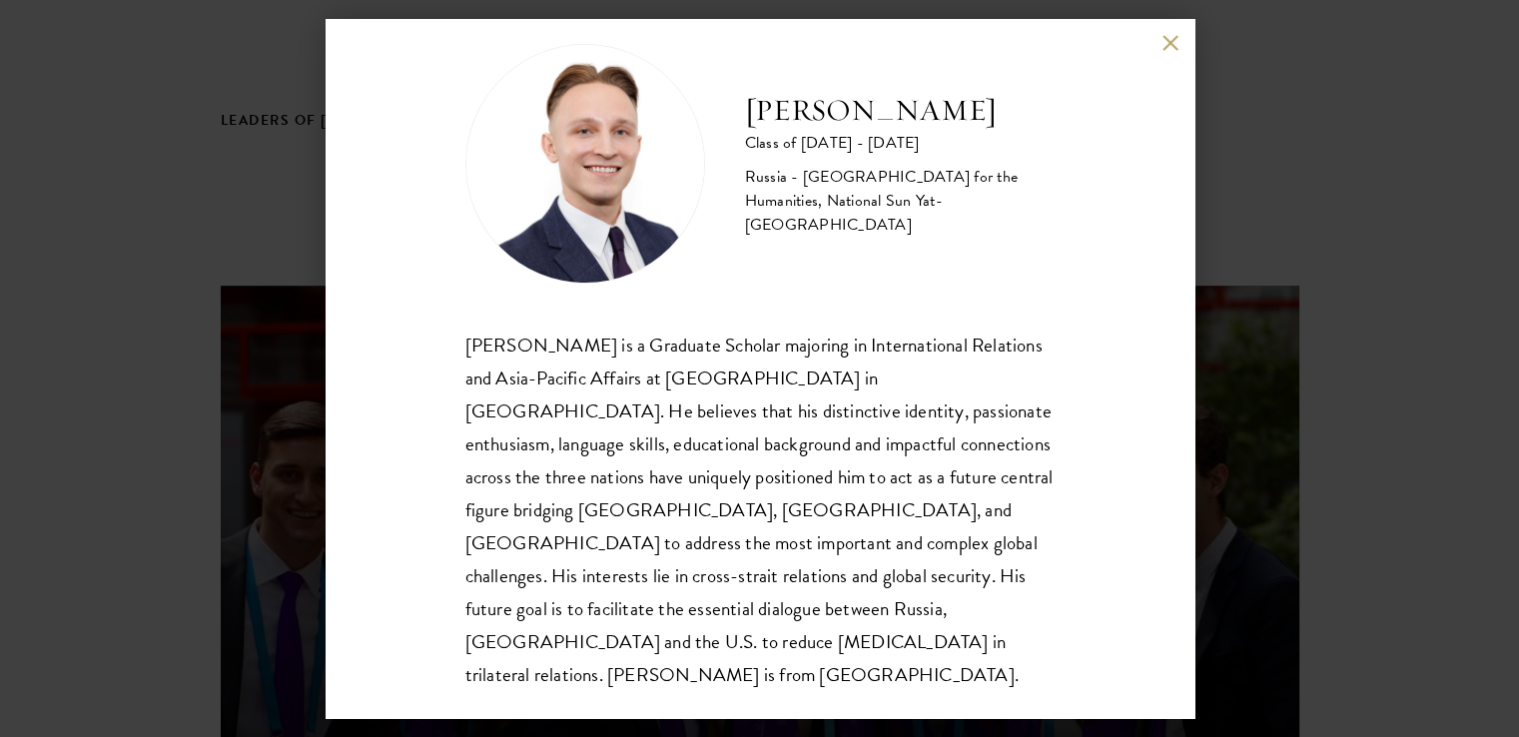
scroll to position [699, 0]
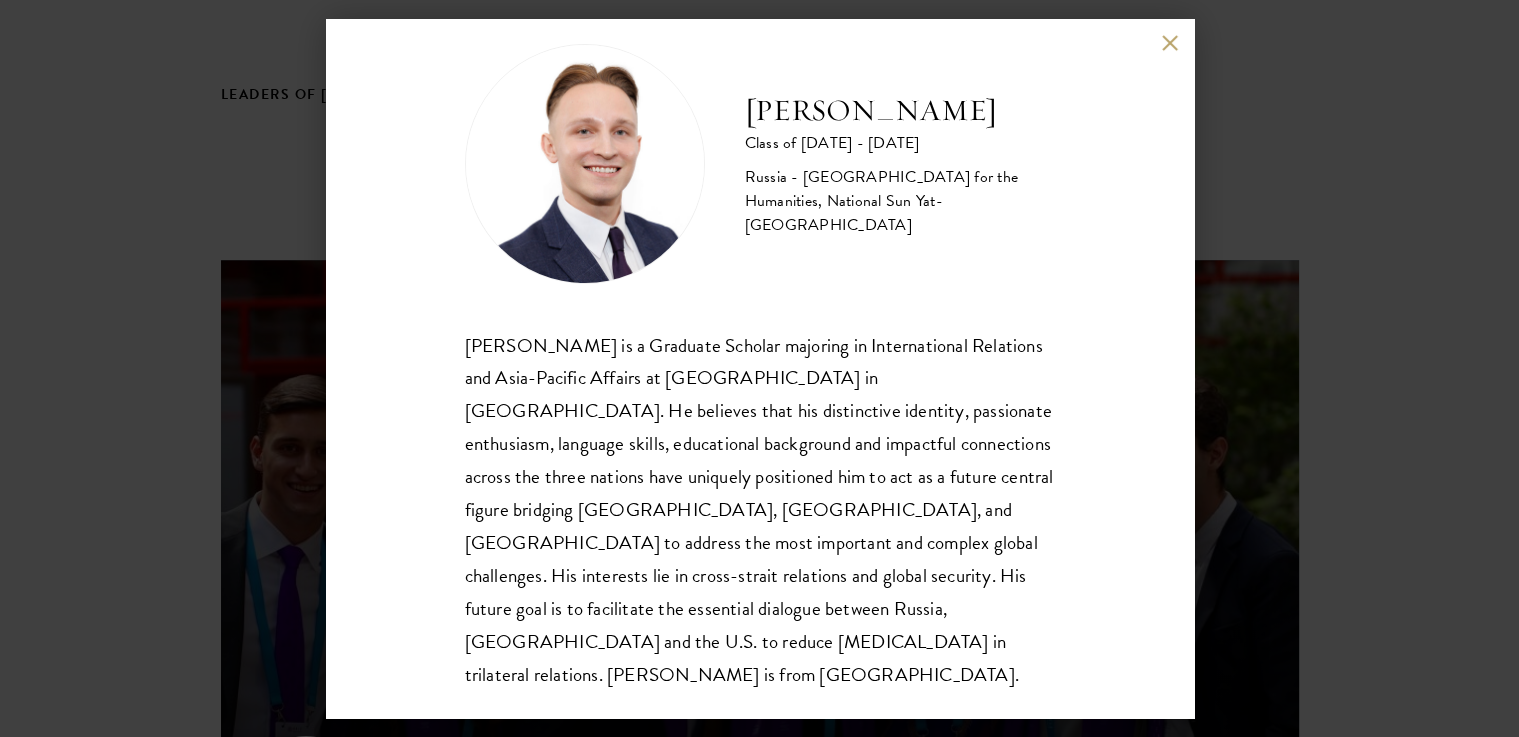
click at [1150, 40] on div "Igor Sobolev Class of 2025 - 2026 Russia - Russian State University for the Hum…" at bounding box center [760, 368] width 869 height 699
click at [1157, 37] on div "Igor Sobolev Class of 2025 - 2026 Russia - Russian State University for the Hum…" at bounding box center [760, 368] width 869 height 699
click at [1170, 34] on button at bounding box center [1171, 42] width 17 height 17
